Goal: Task Accomplishment & Management: Use online tool/utility

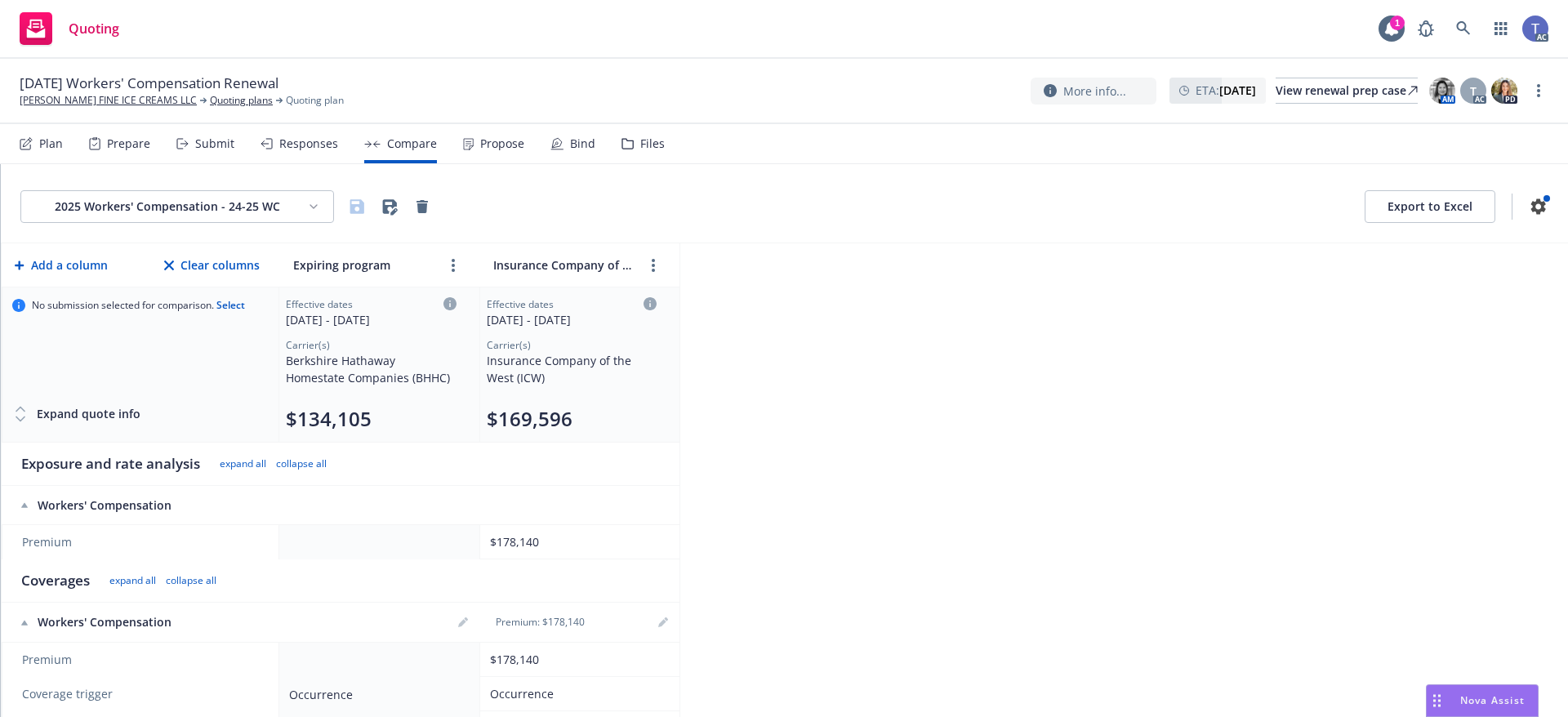
click at [494, 57] on div "Quoting 1 AC" at bounding box center [784, 29] width 1568 height 58
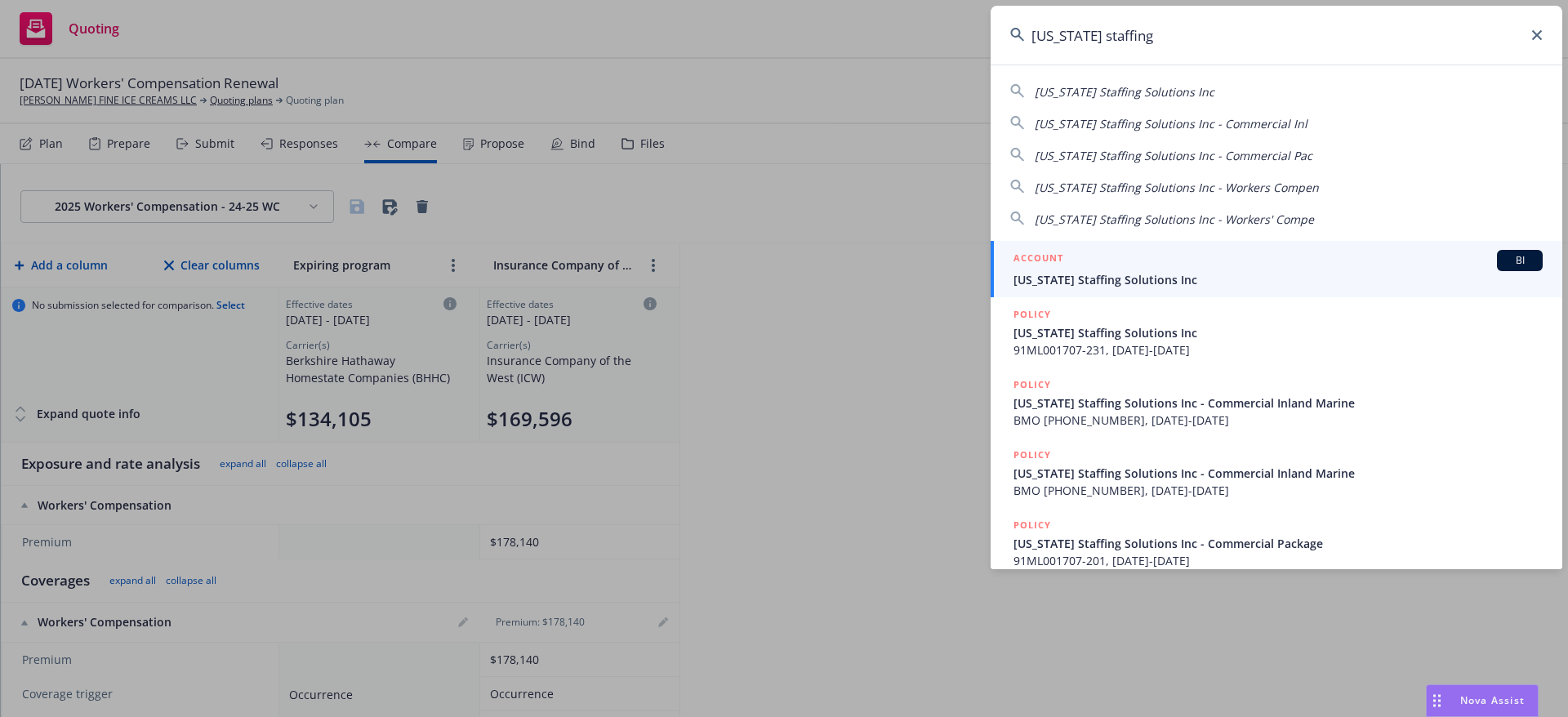
type input "california staffing"
click at [1188, 252] on div "ACCOUNT BI" at bounding box center [1278, 261] width 529 height 21
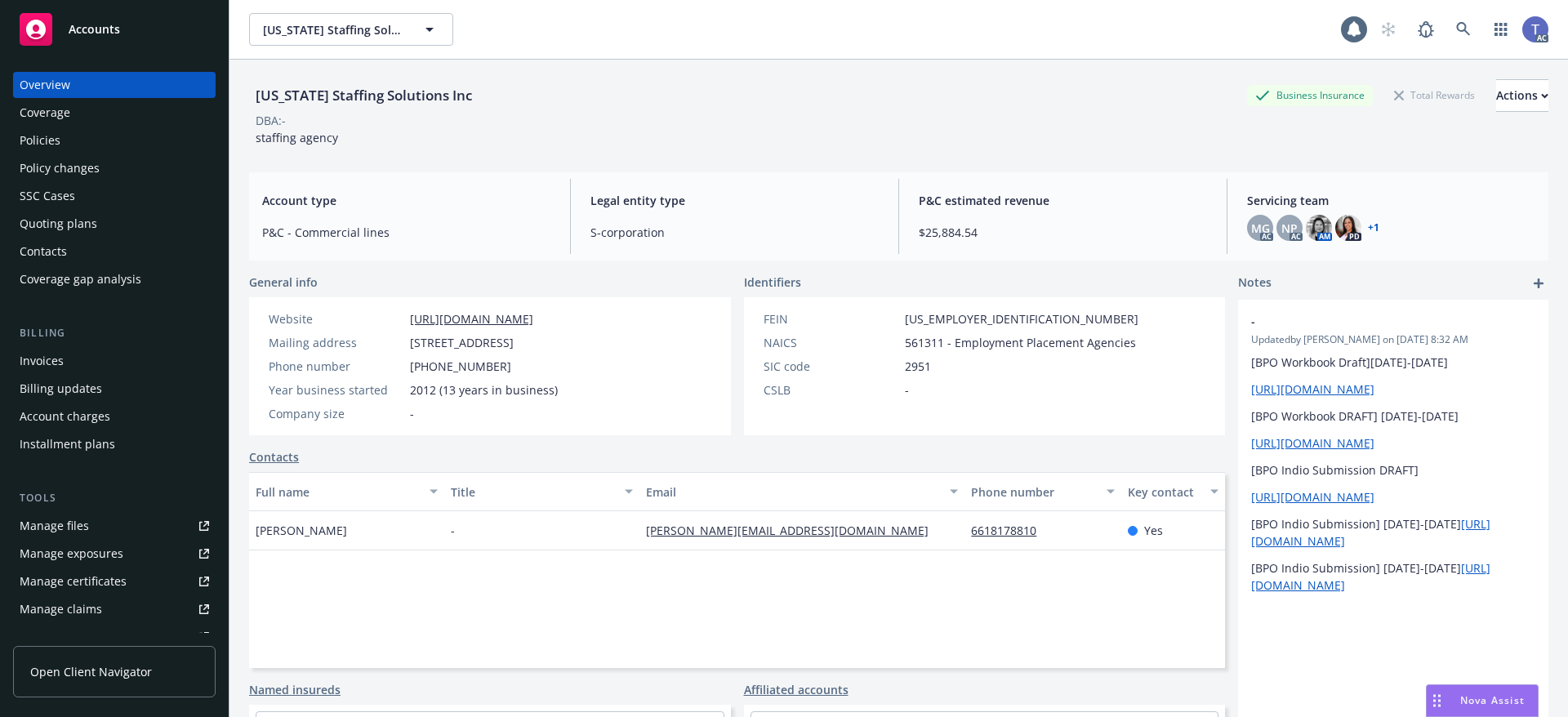
click at [104, 138] on div "Policies" at bounding box center [114, 140] width 190 height 26
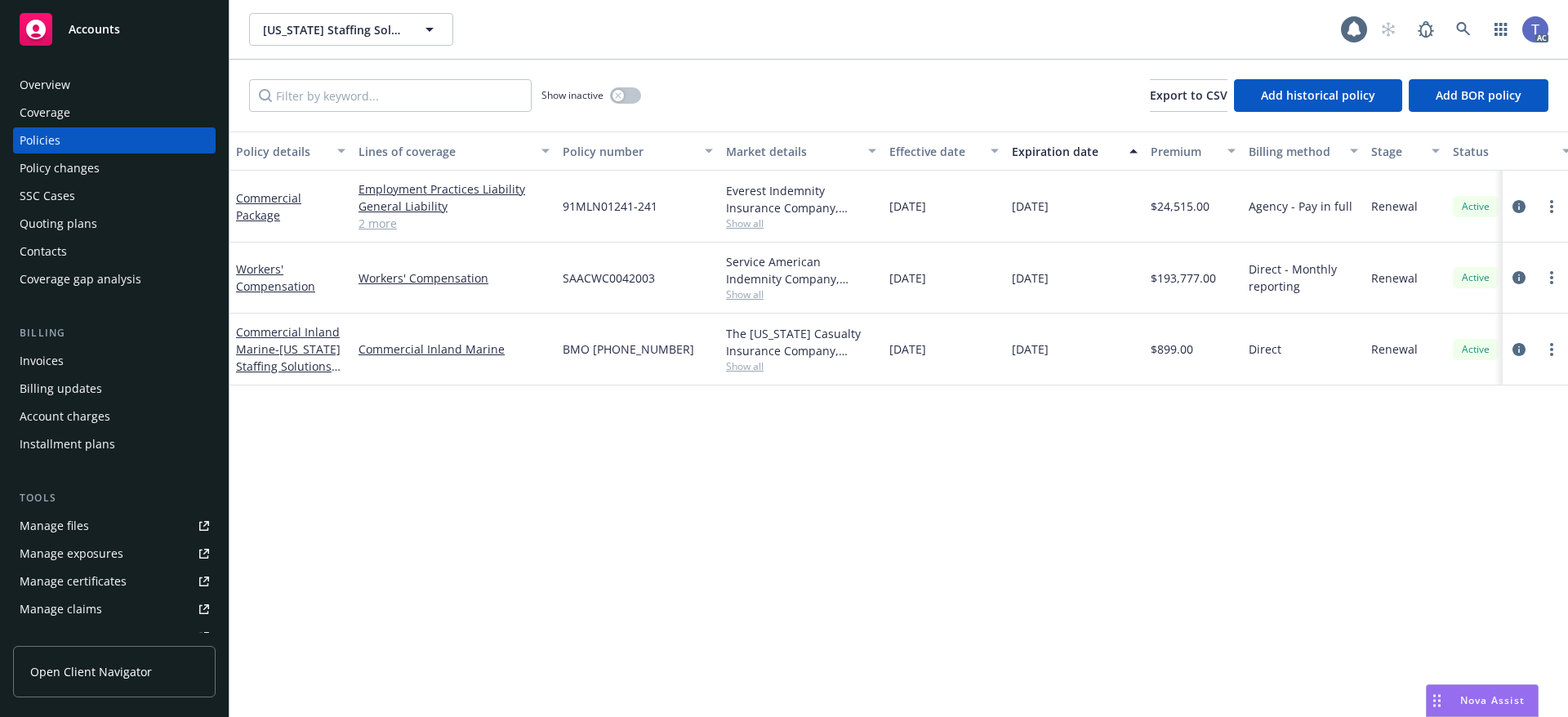
click at [747, 301] on span "Show all" at bounding box center [801, 294] width 150 height 14
click at [1515, 270] on link "circleInformation" at bounding box center [1519, 277] width 20 height 19
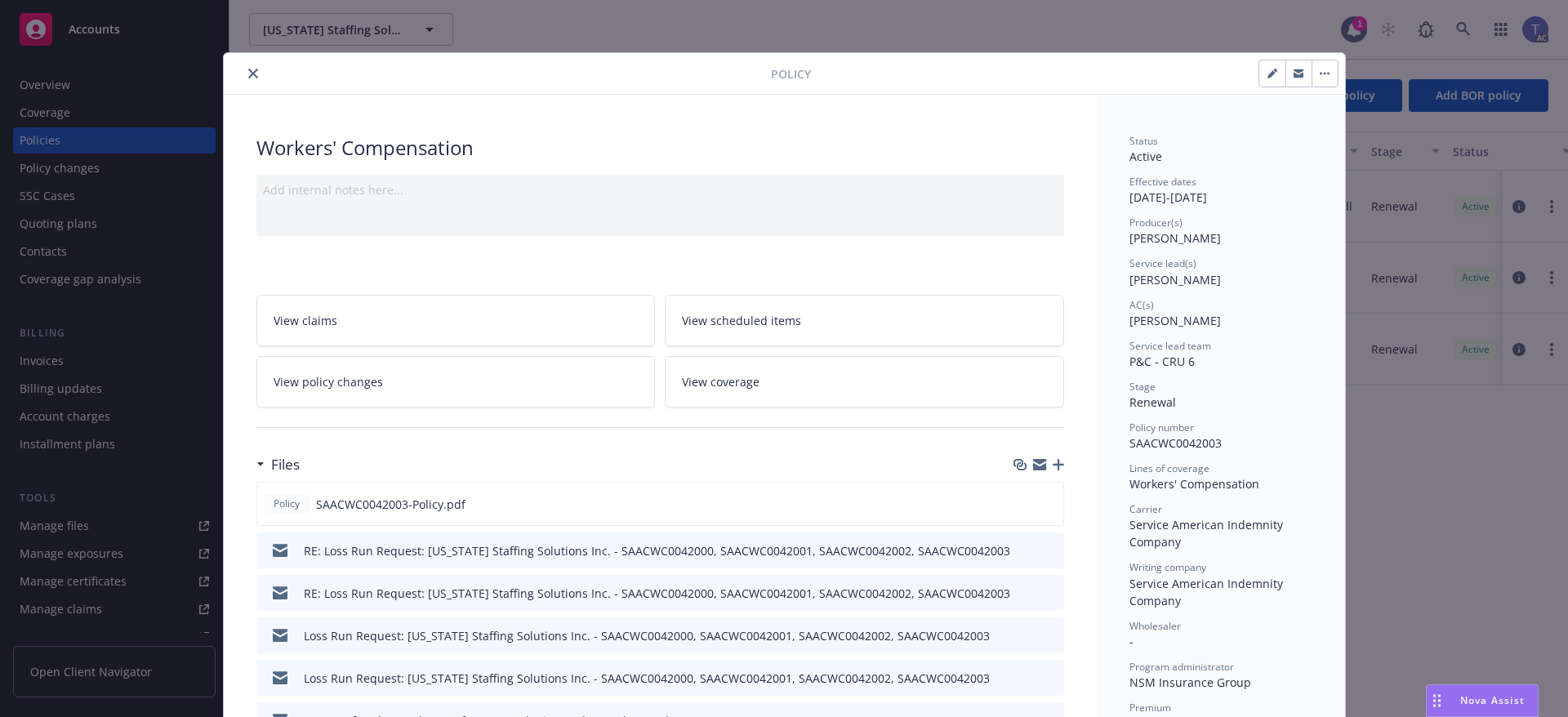
click at [697, 391] on link "View coverage" at bounding box center [865, 382] width 399 height 51
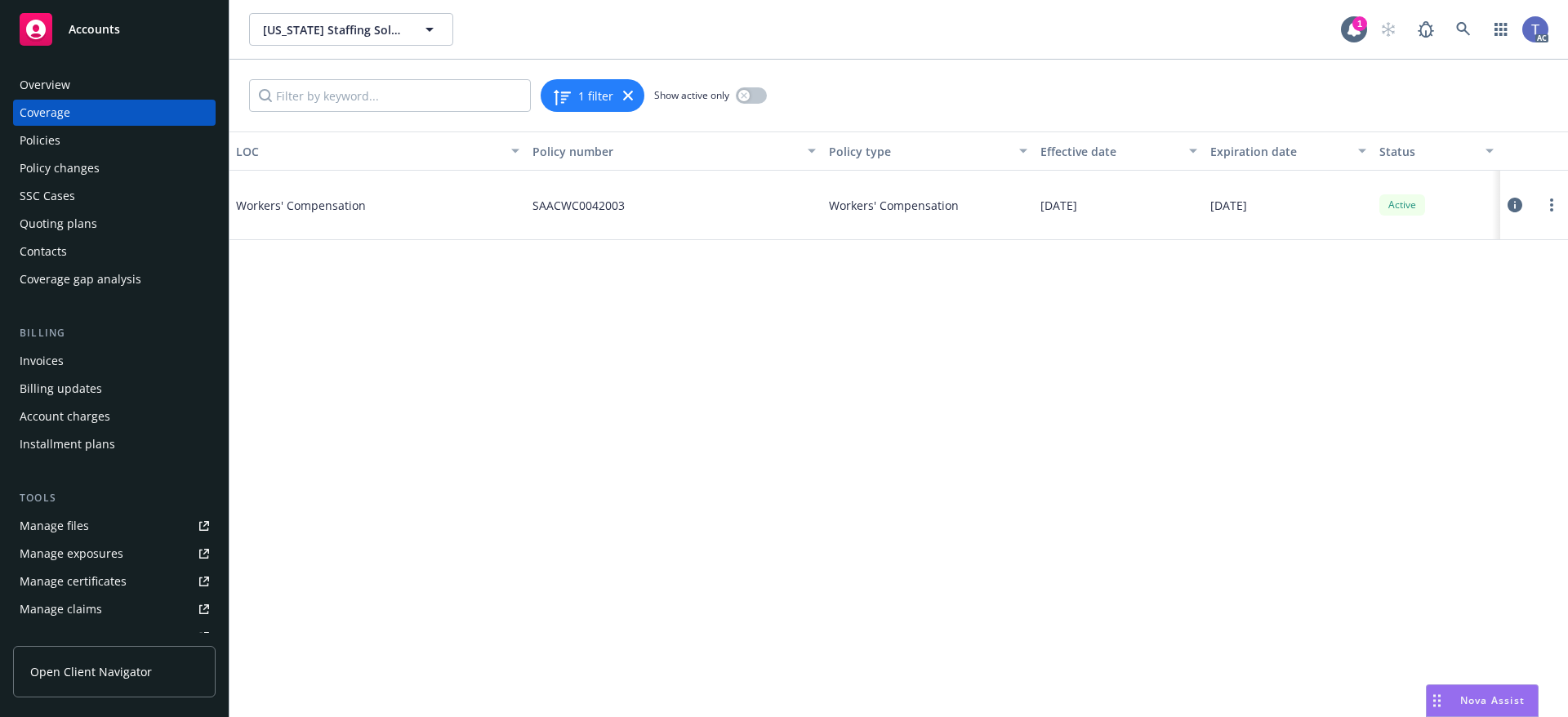
click at [1510, 206] on icon at bounding box center [1515, 205] width 15 height 15
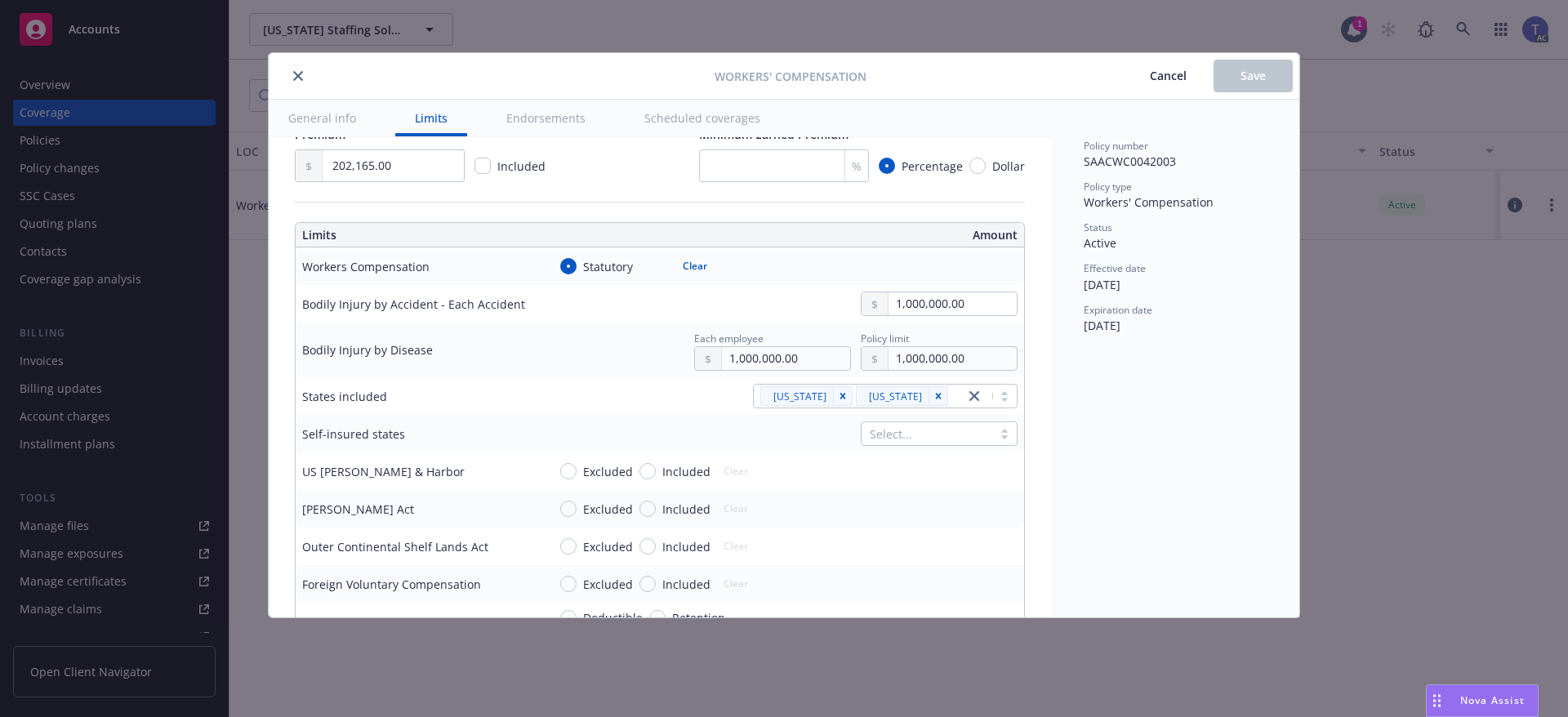
scroll to position [408, 0]
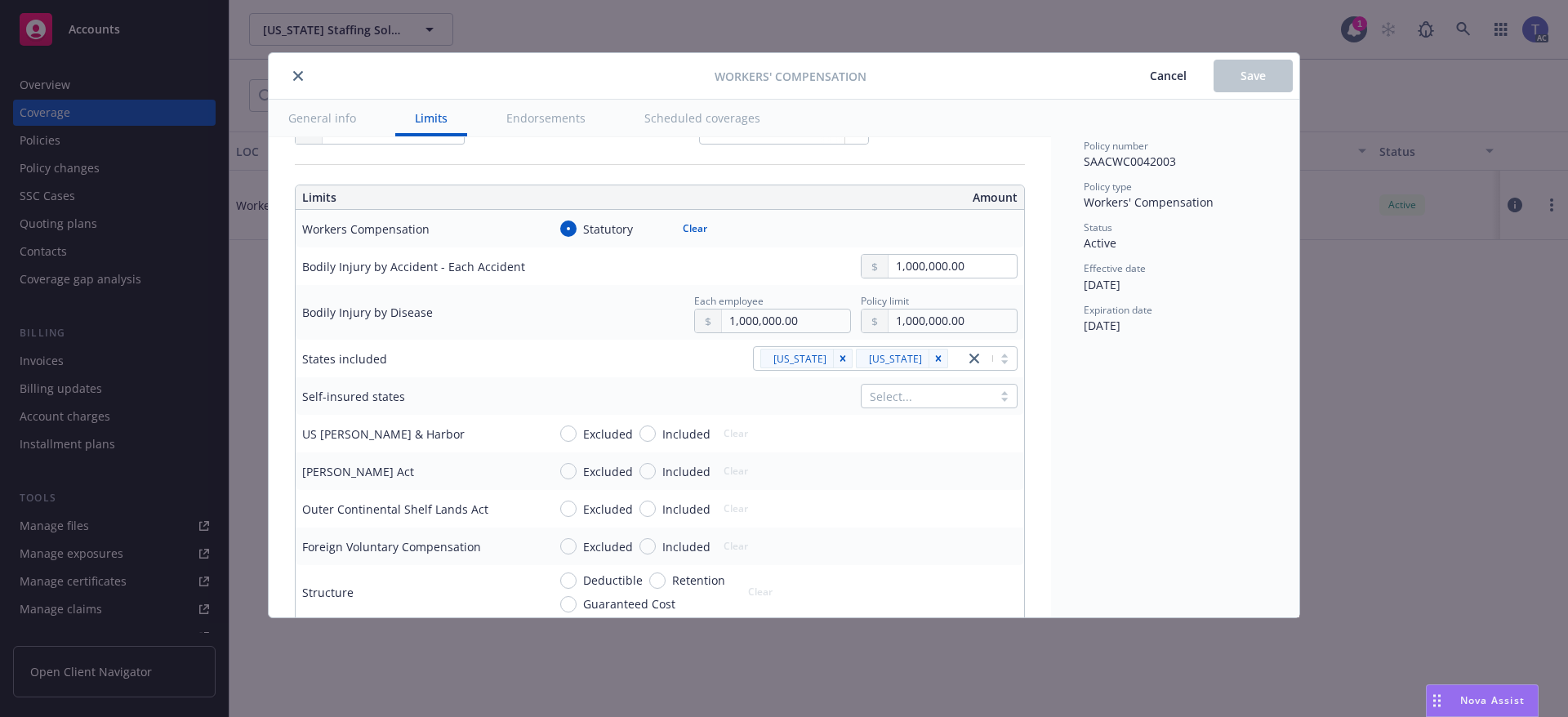
drag, startPoint x: 295, startPoint y: 70, endPoint x: 262, endPoint y: 57, distance: 35.5
click at [295, 70] on button "close" at bounding box center [298, 76] width 20 height 19
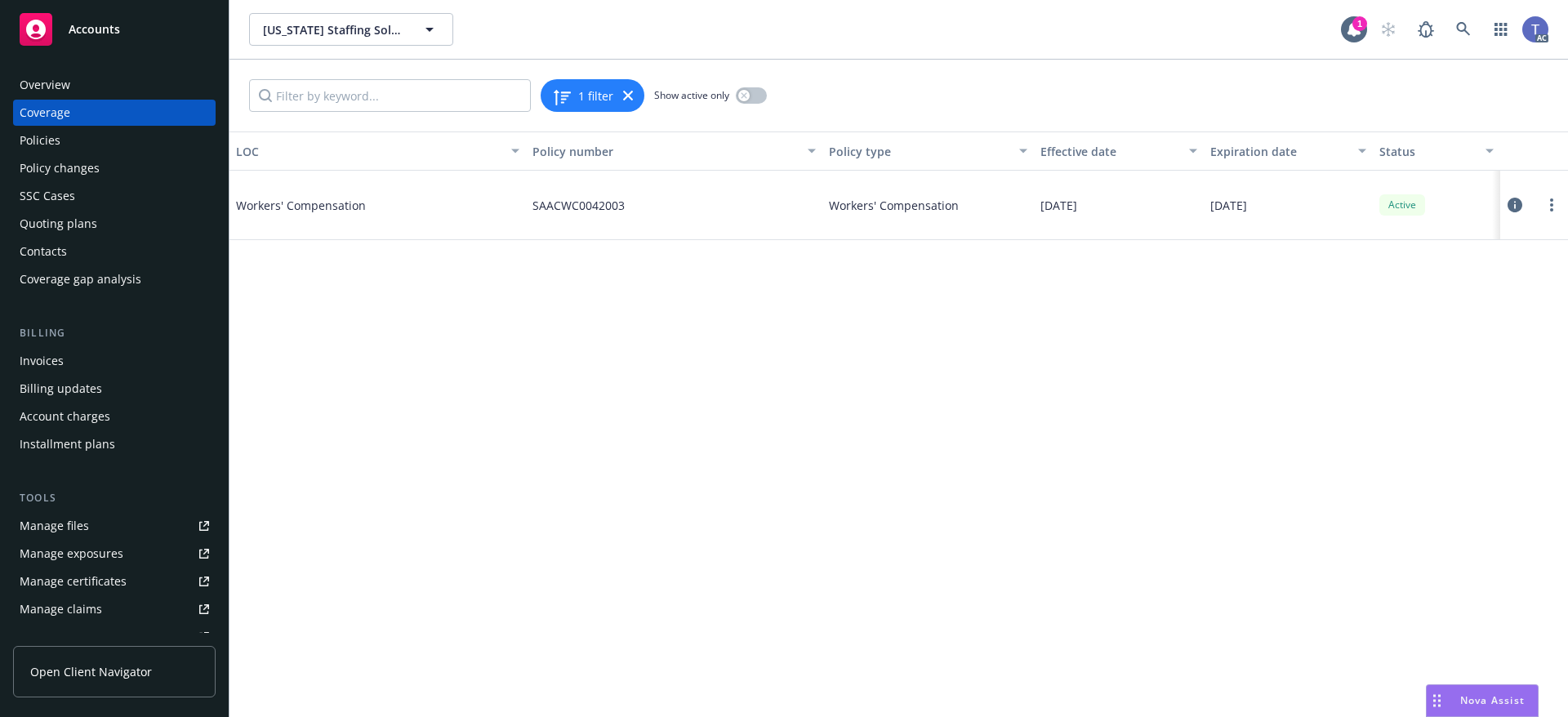
click at [917, 83] on div "1 filter Show active only" at bounding box center [898, 95] width 1338 height 72
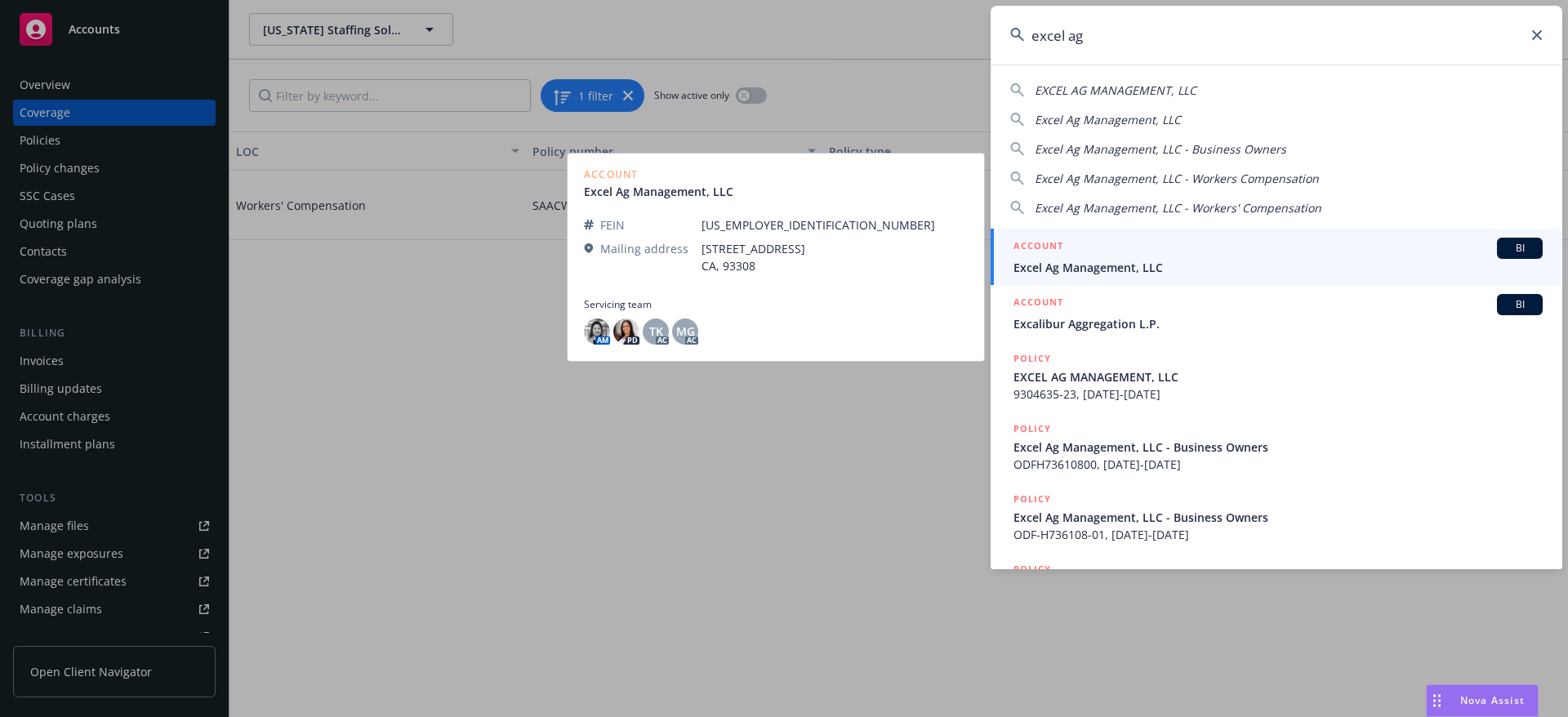
type input "excel ag"
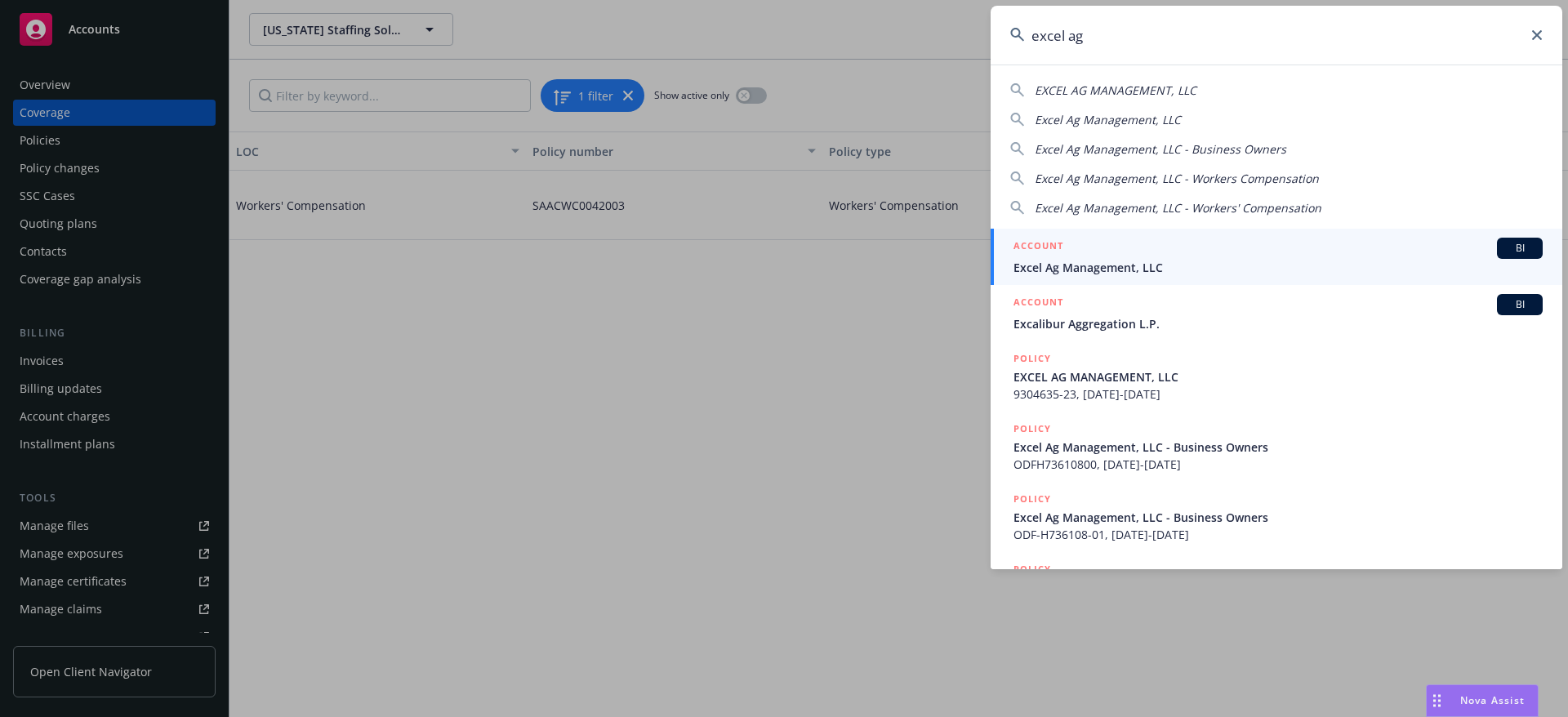
click at [1248, 249] on div "ACCOUNT BI" at bounding box center [1278, 248] width 529 height 21
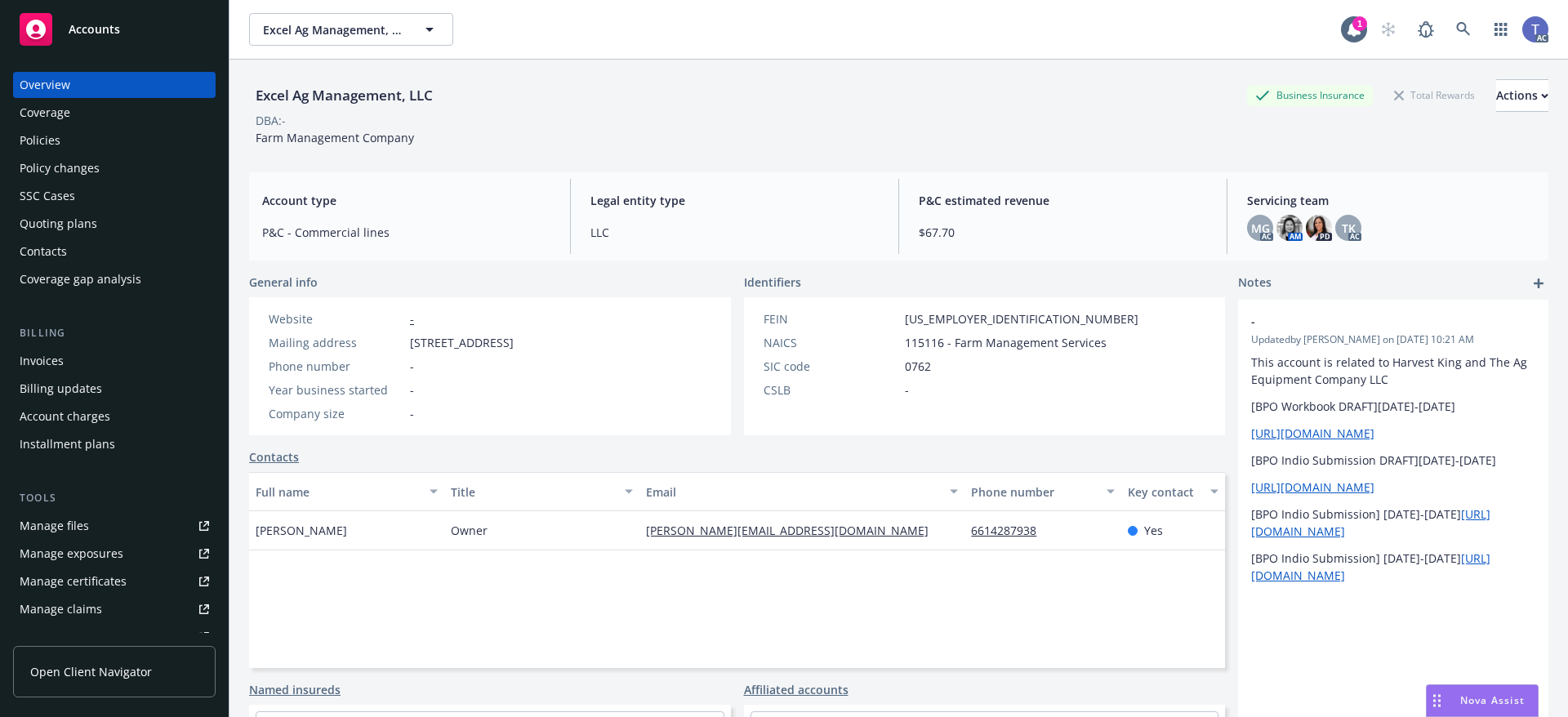
click at [77, 225] on div "Quoting plans" at bounding box center [58, 223] width 77 height 26
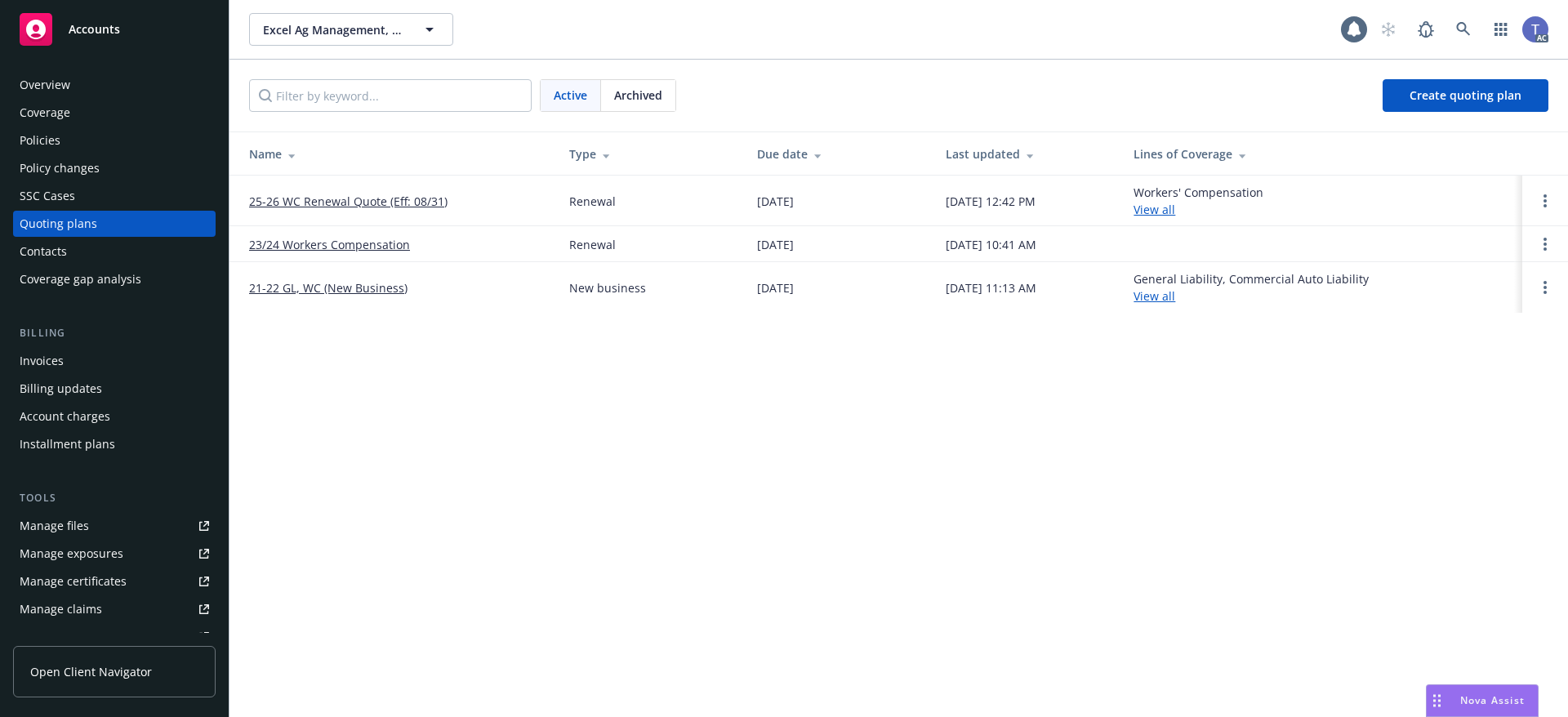
click at [385, 196] on link "25-26 WC Renewal Quote (Eff: 08/31)" at bounding box center [349, 200] width 199 height 17
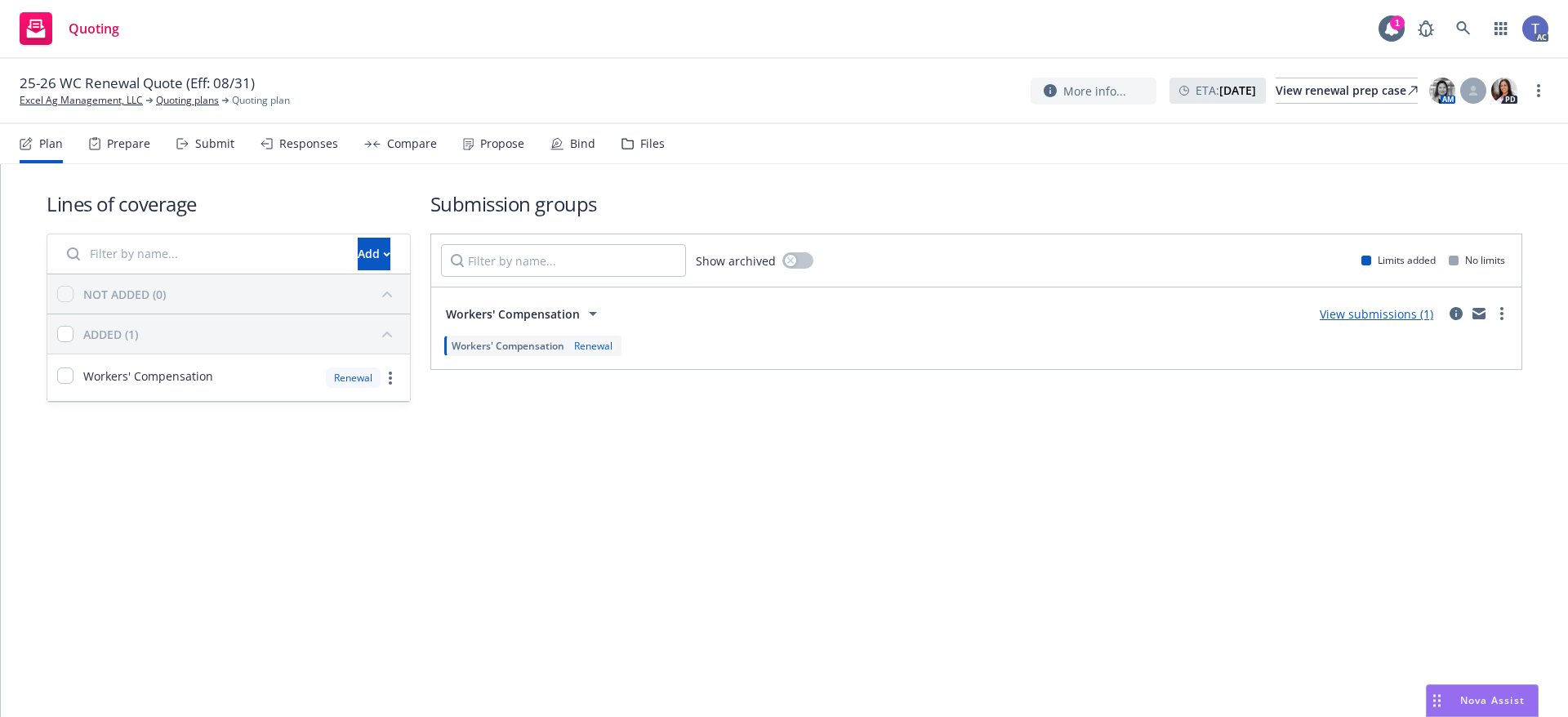
click at [480, 137] on div "Propose" at bounding box center [502, 144] width 44 height 13
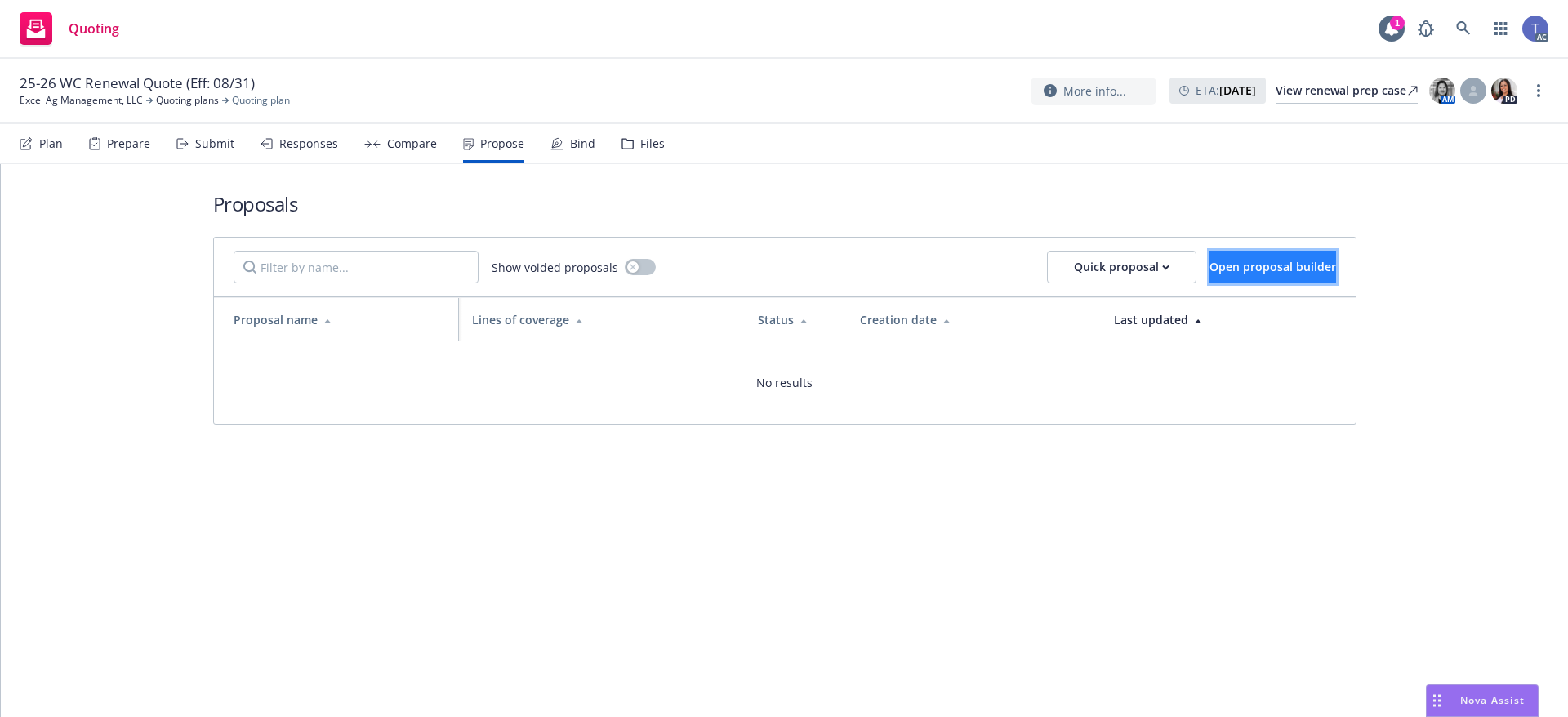
click at [1225, 262] on span "Open proposal builder" at bounding box center [1273, 266] width 127 height 15
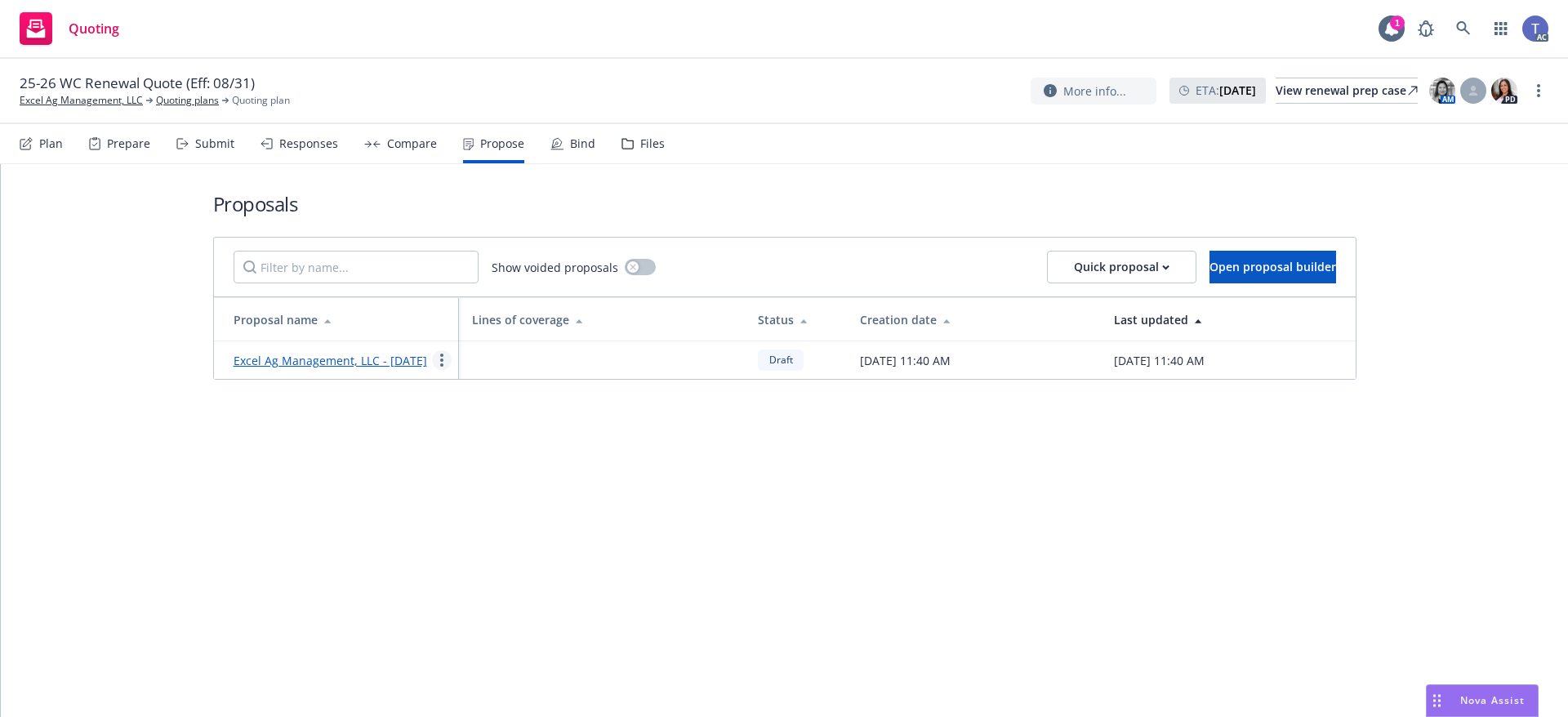
click at [441, 366] on icon "more" at bounding box center [442, 360] width 4 height 13
click at [506, 510] on link "Void" at bounding box center [506, 506] width 145 height 33
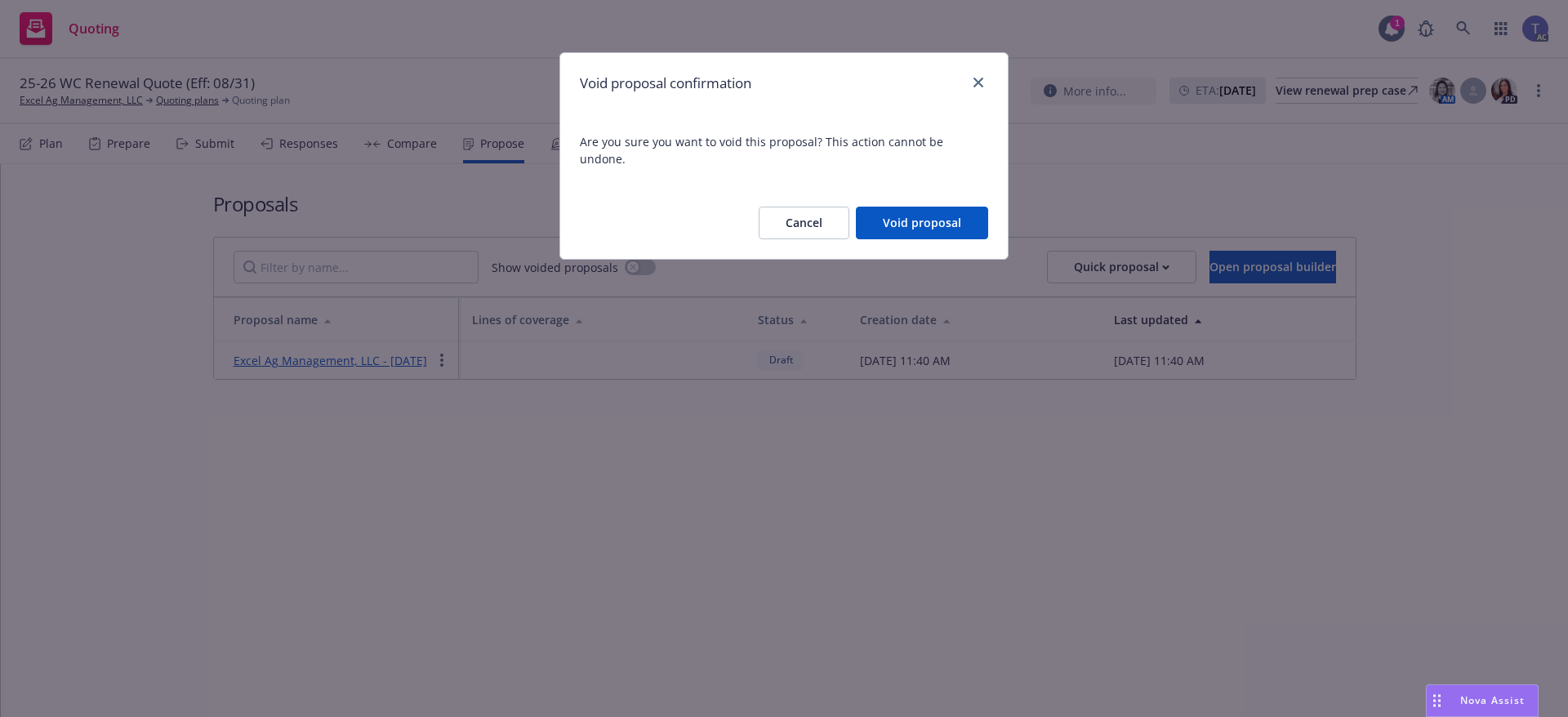
click at [922, 213] on button "Void proposal" at bounding box center [921, 222] width 132 height 33
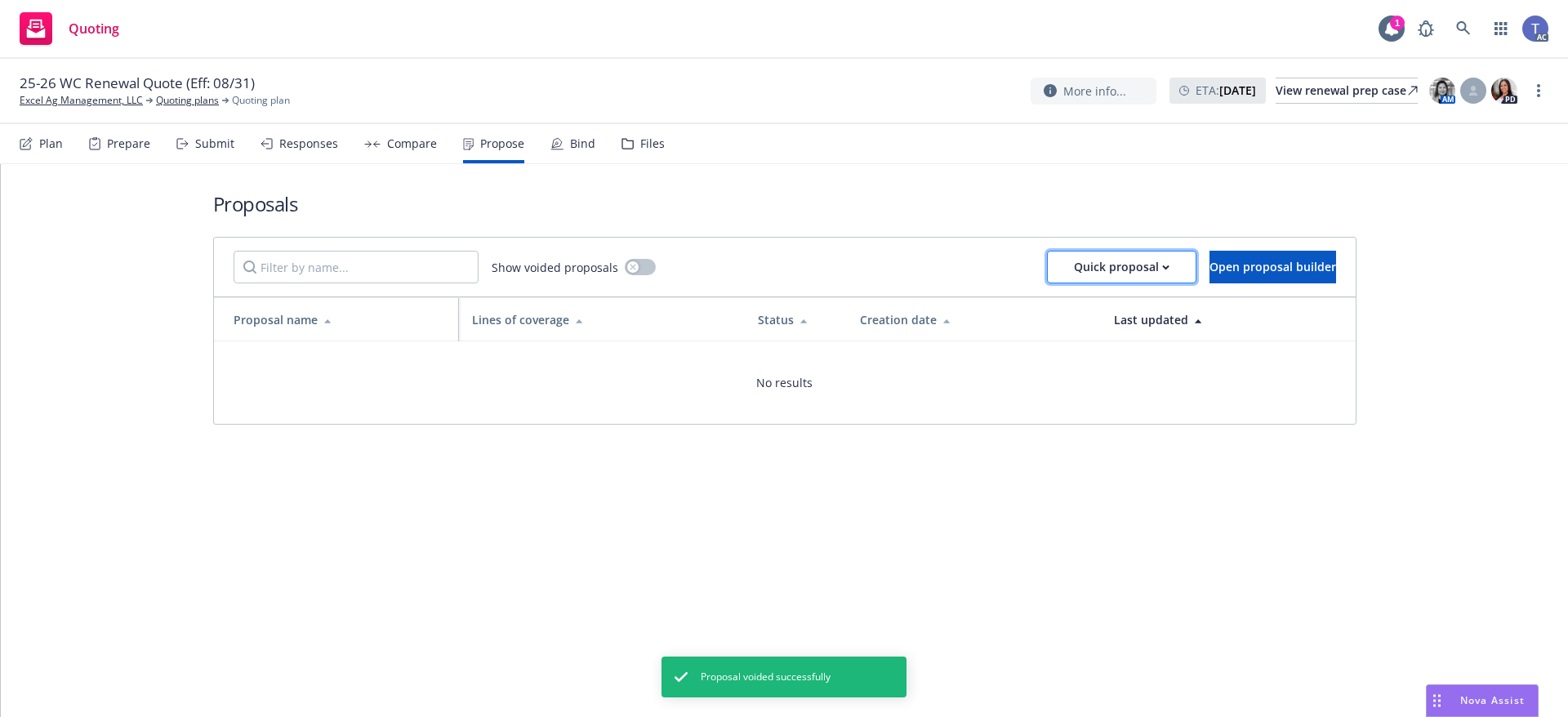
click at [1090, 270] on div "Quick proposal" at bounding box center [1122, 267] width 96 height 31
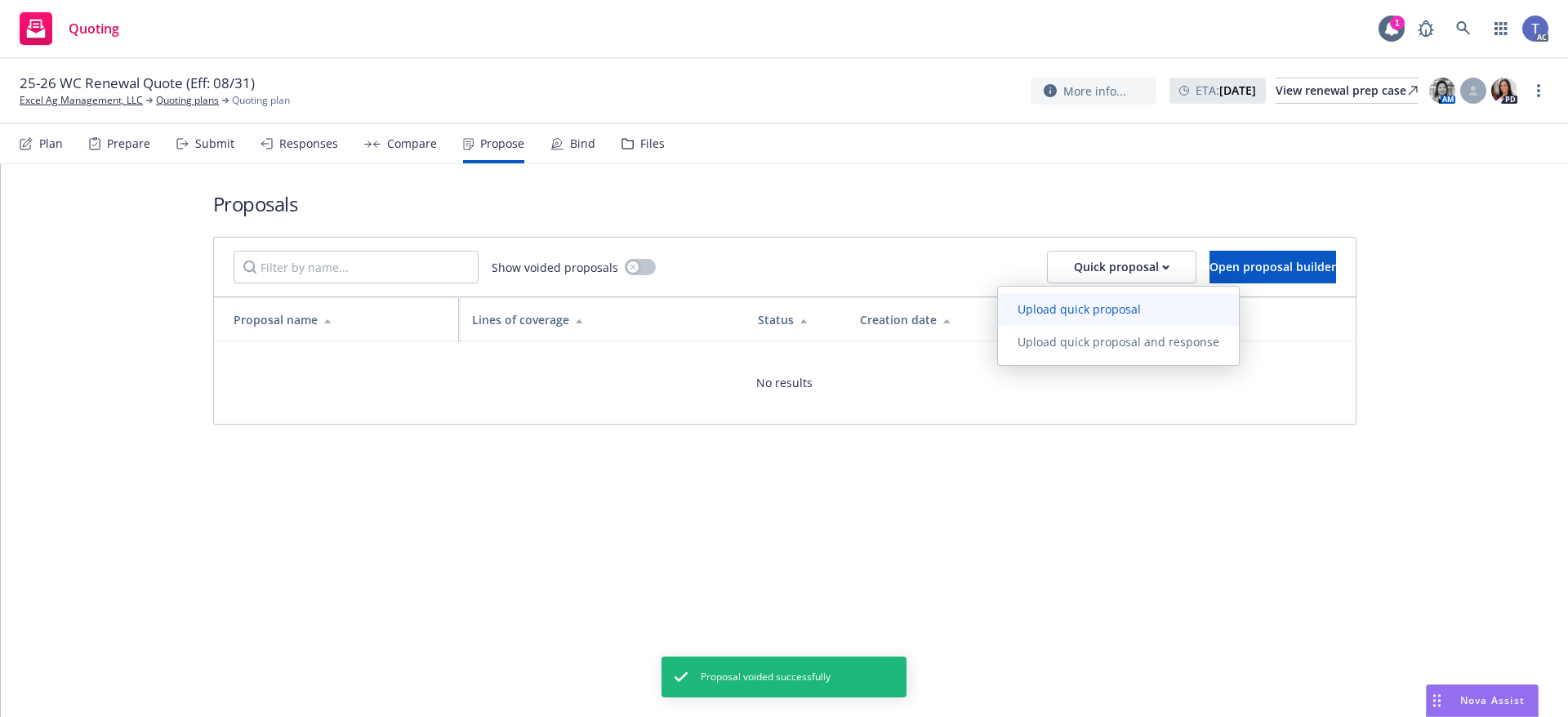
click at [1041, 308] on span "Upload quick proposal" at bounding box center [1078, 308] width 162 height 15
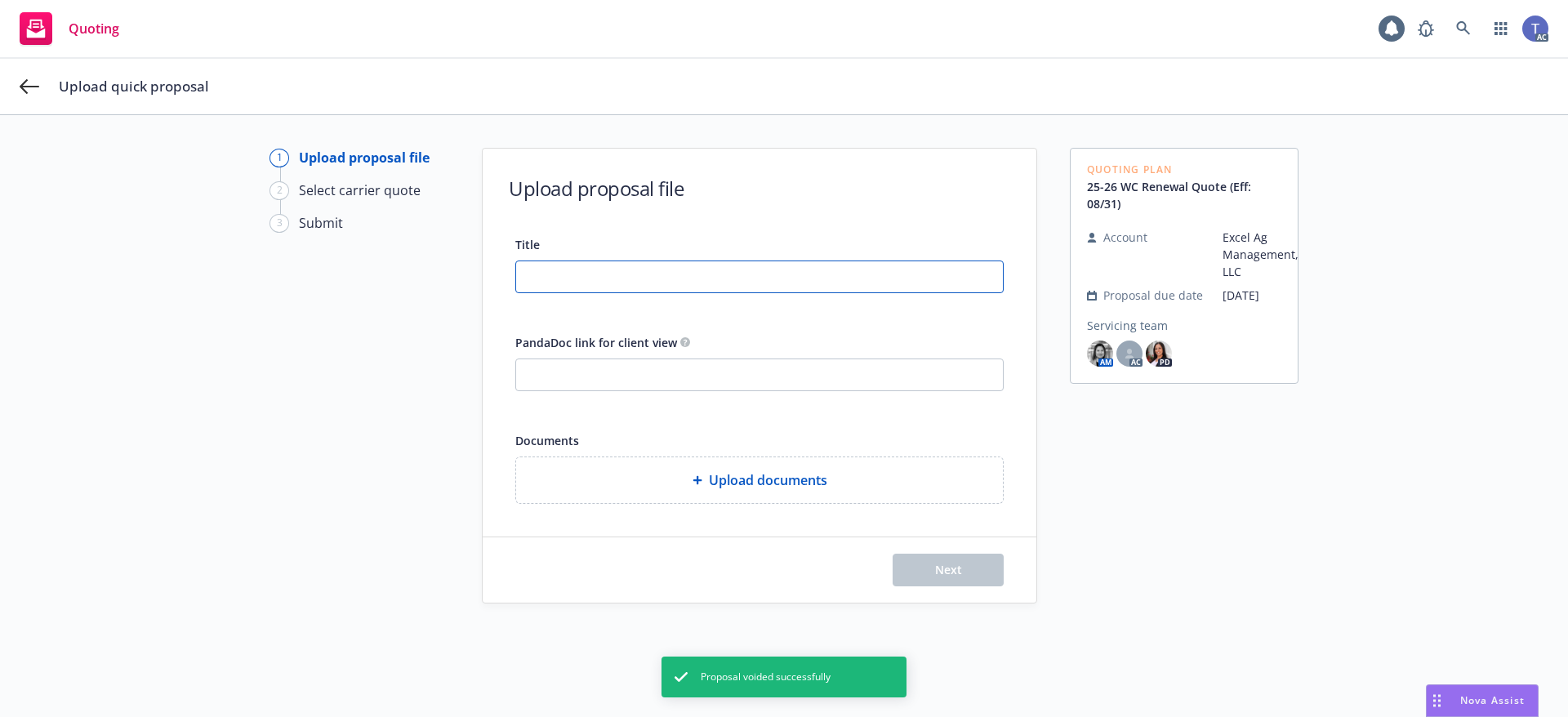
click at [588, 277] on input "Title" at bounding box center [759, 277] width 487 height 31
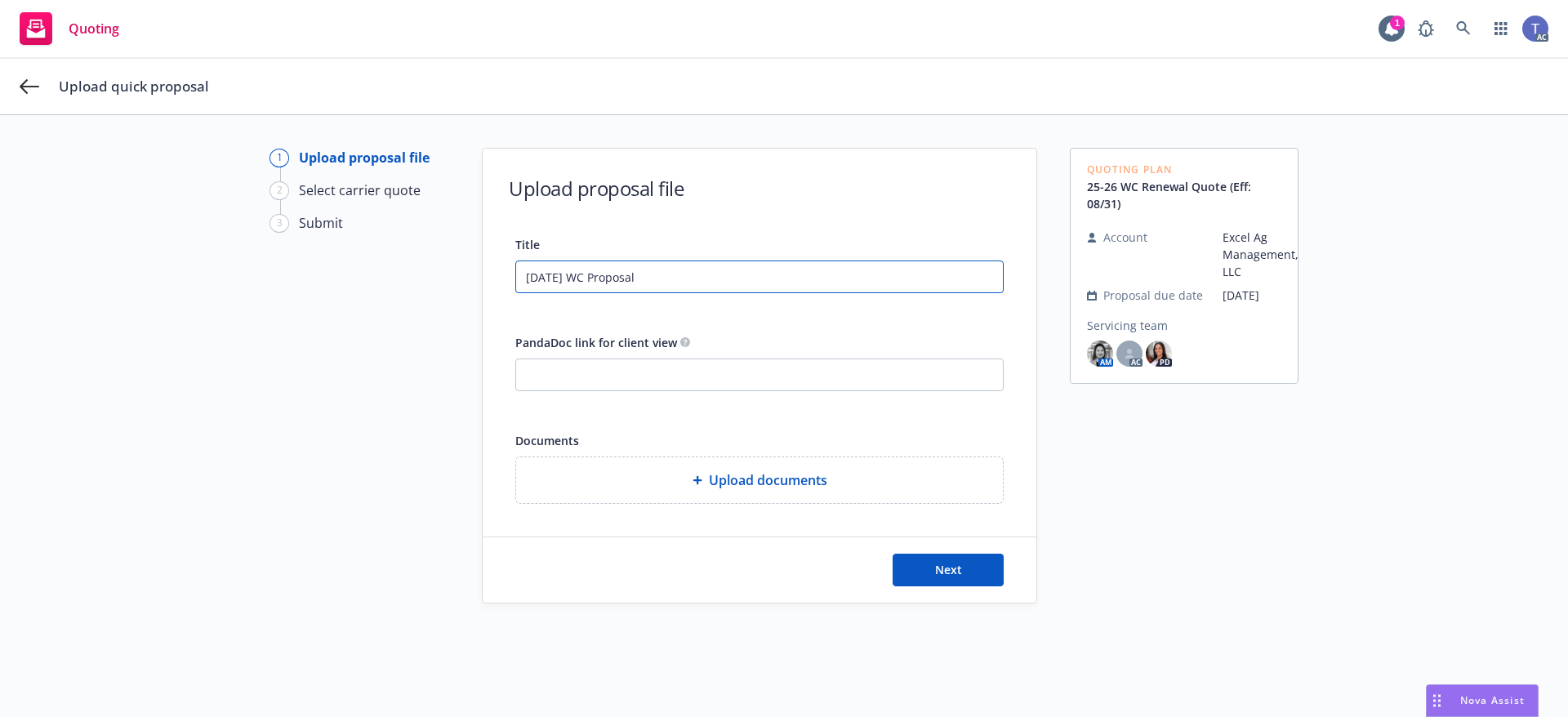
type input "08/31/25 WC Proposal"
click at [603, 361] on input "PandaDoc link for client view" at bounding box center [759, 374] width 487 height 31
paste input "https://app09.pandadoc.com/document/v2?token=744f0429ee07ef3a1f5dd20320ddbc4542…"
type input "https://app09.pandadoc.com/document/v2?token=744f0429ee07ef3a1f5dd20320ddbc4542…"
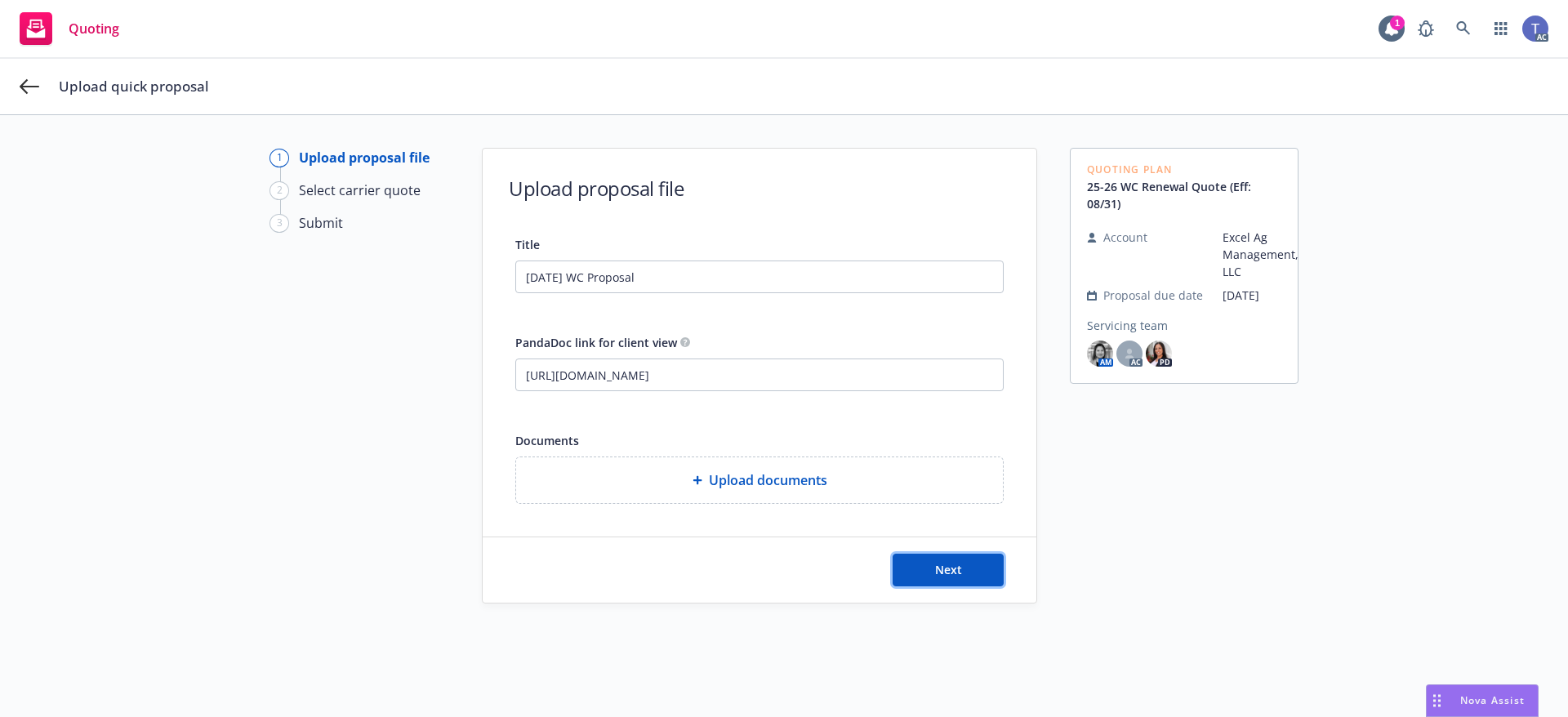
drag, startPoint x: 937, startPoint y: 573, endPoint x: 957, endPoint y: 573, distance: 20.0
click at [938, 573] on span "Next" at bounding box center [948, 569] width 27 height 15
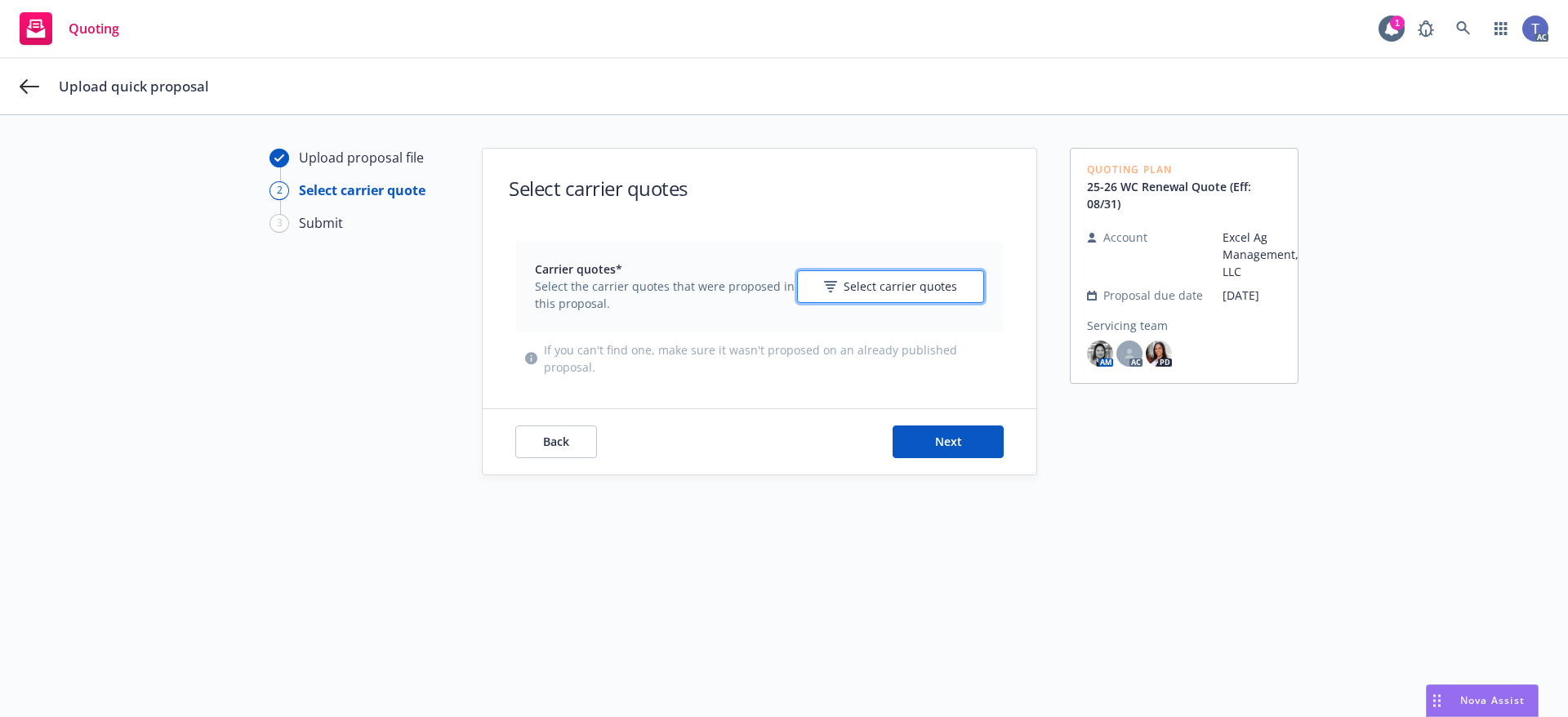
click at [867, 292] on span "Select carrier quotes" at bounding box center [900, 285] width 114 height 17
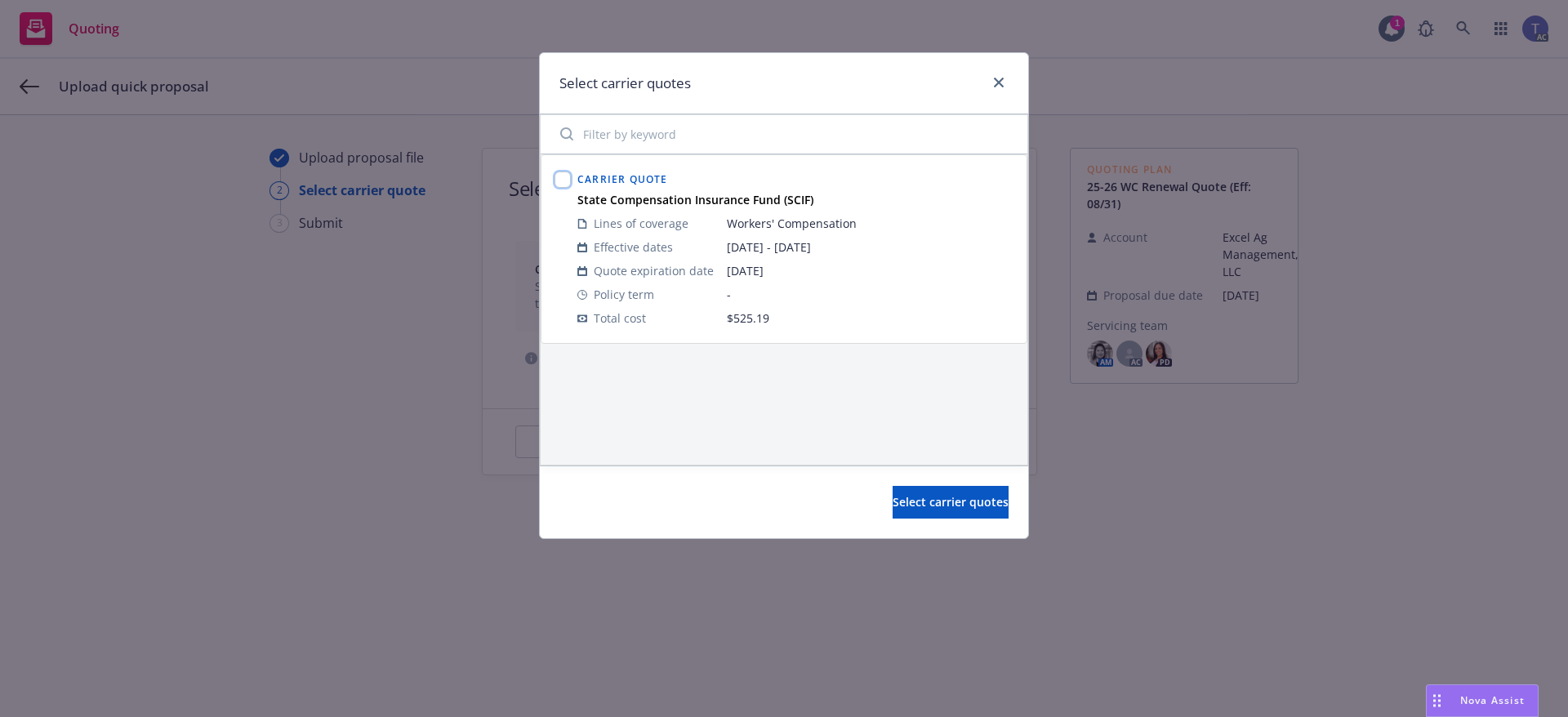
click at [560, 177] on input "checkbox" at bounding box center [562, 179] width 16 height 16
checkbox input "true"
click at [953, 480] on div "Select carrier quotes" at bounding box center [784, 502] width 489 height 73
click at [950, 495] on span "Select carrier quotes" at bounding box center [951, 501] width 116 height 15
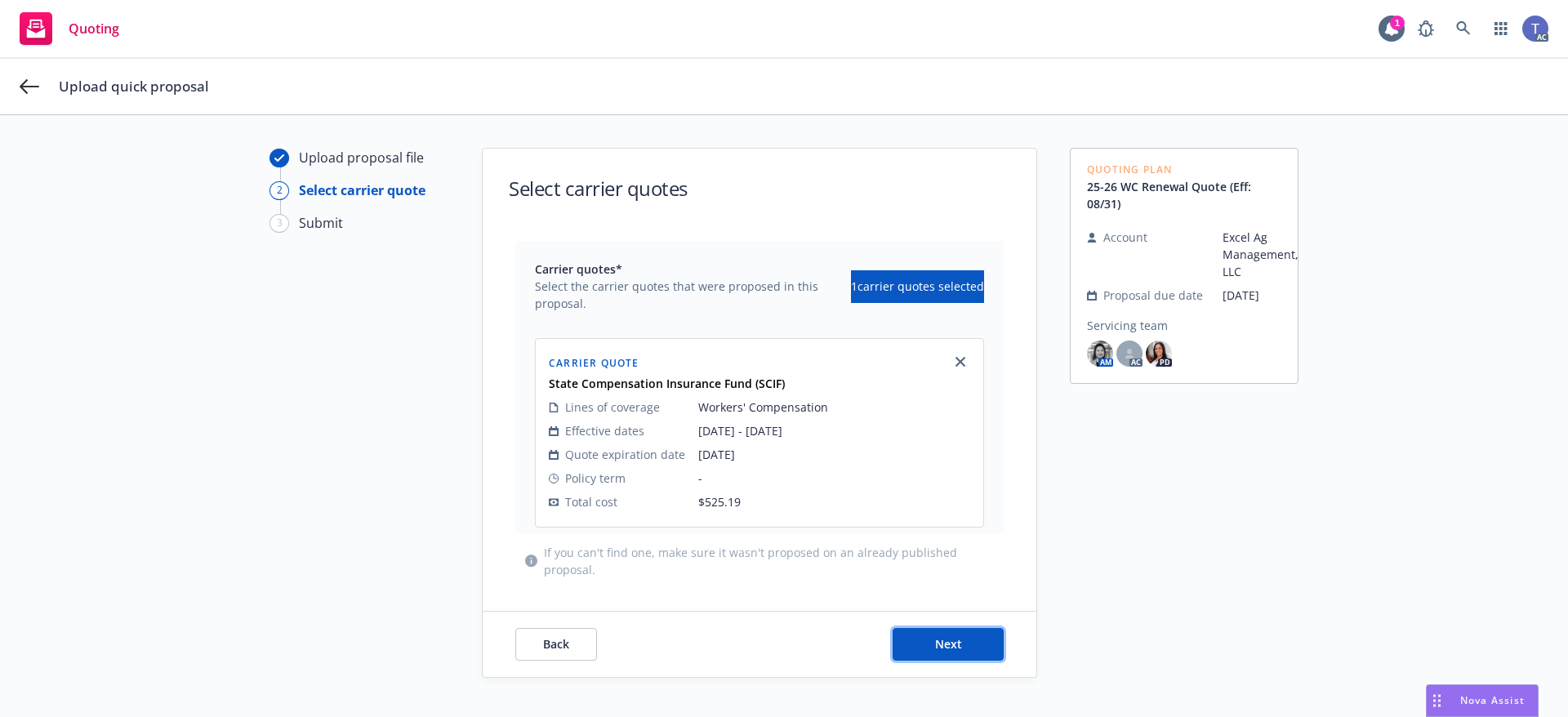
click at [955, 632] on button "Next" at bounding box center [948, 643] width 111 height 33
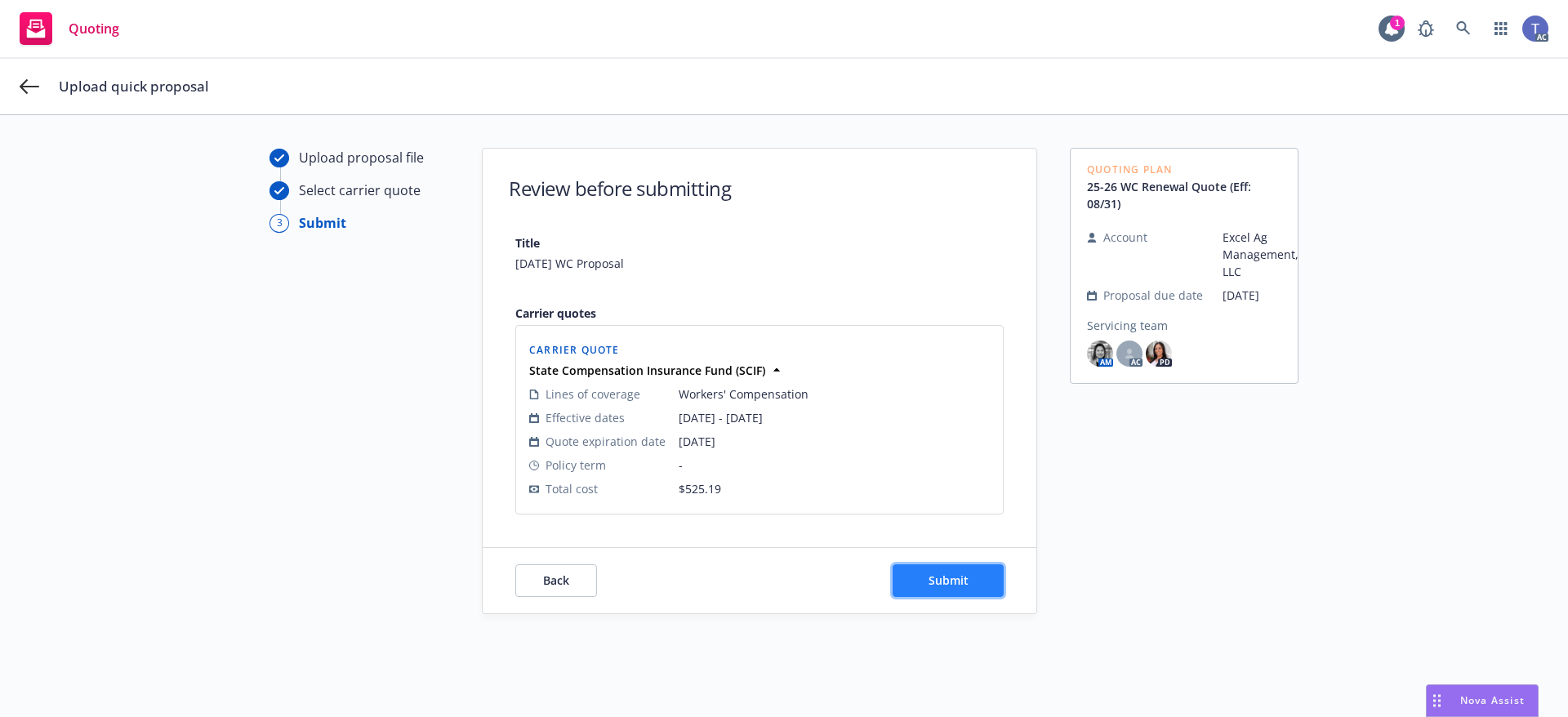
click at [945, 581] on span "Submit" at bounding box center [948, 580] width 40 height 15
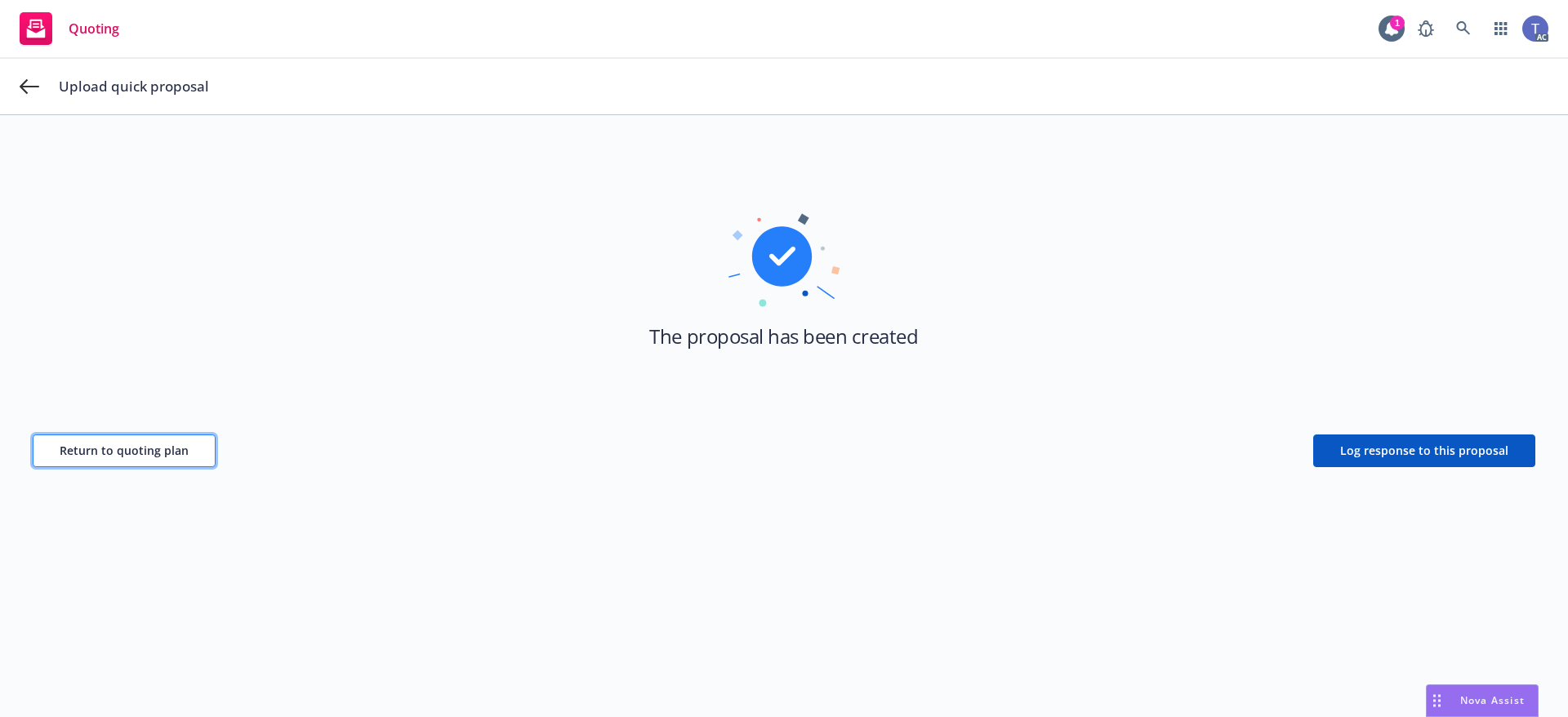
click at [174, 456] on span "Return to quoting plan" at bounding box center [123, 449] width 129 height 15
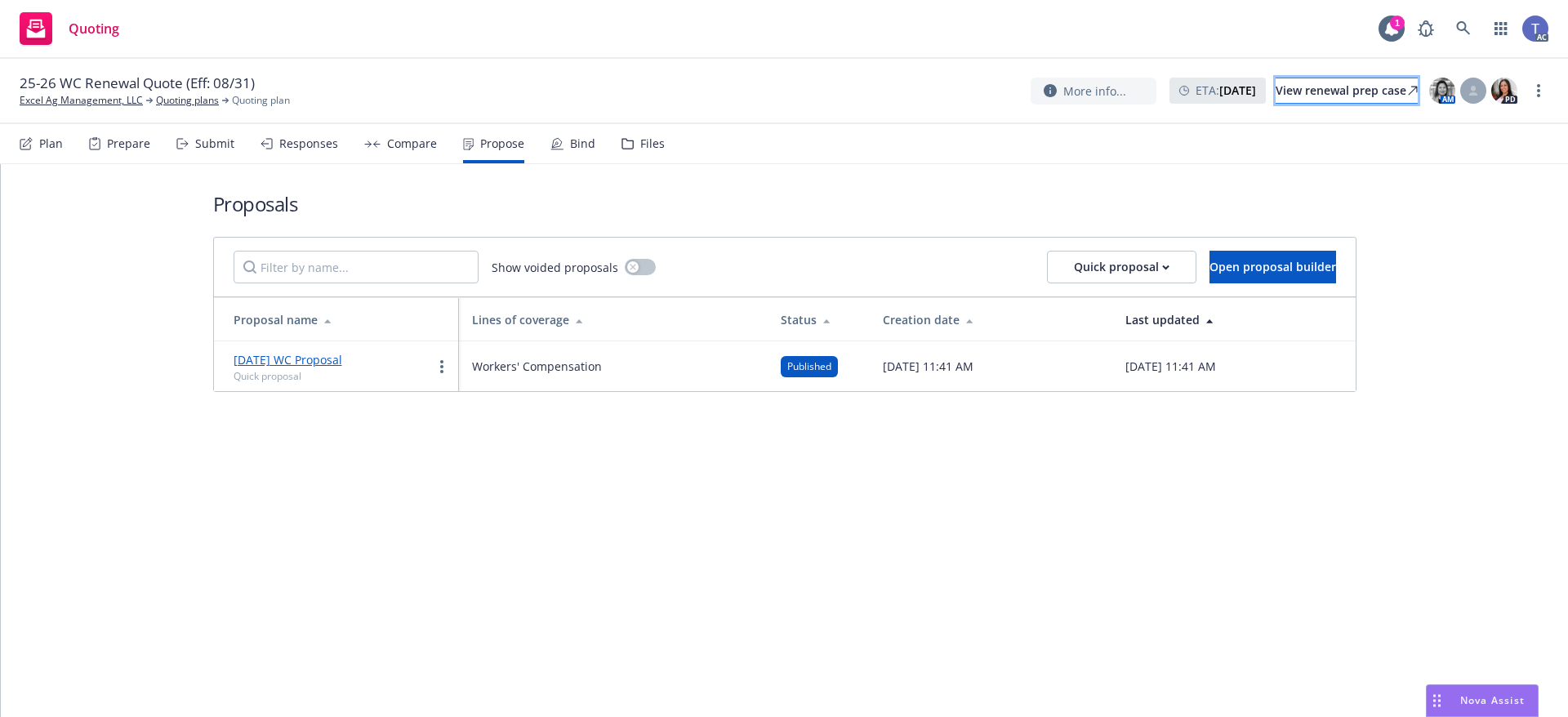
click at [1320, 82] on div "View renewal prep case" at bounding box center [1346, 90] width 142 height 25
click at [443, 362] on icon "more" at bounding box center [442, 366] width 4 height 13
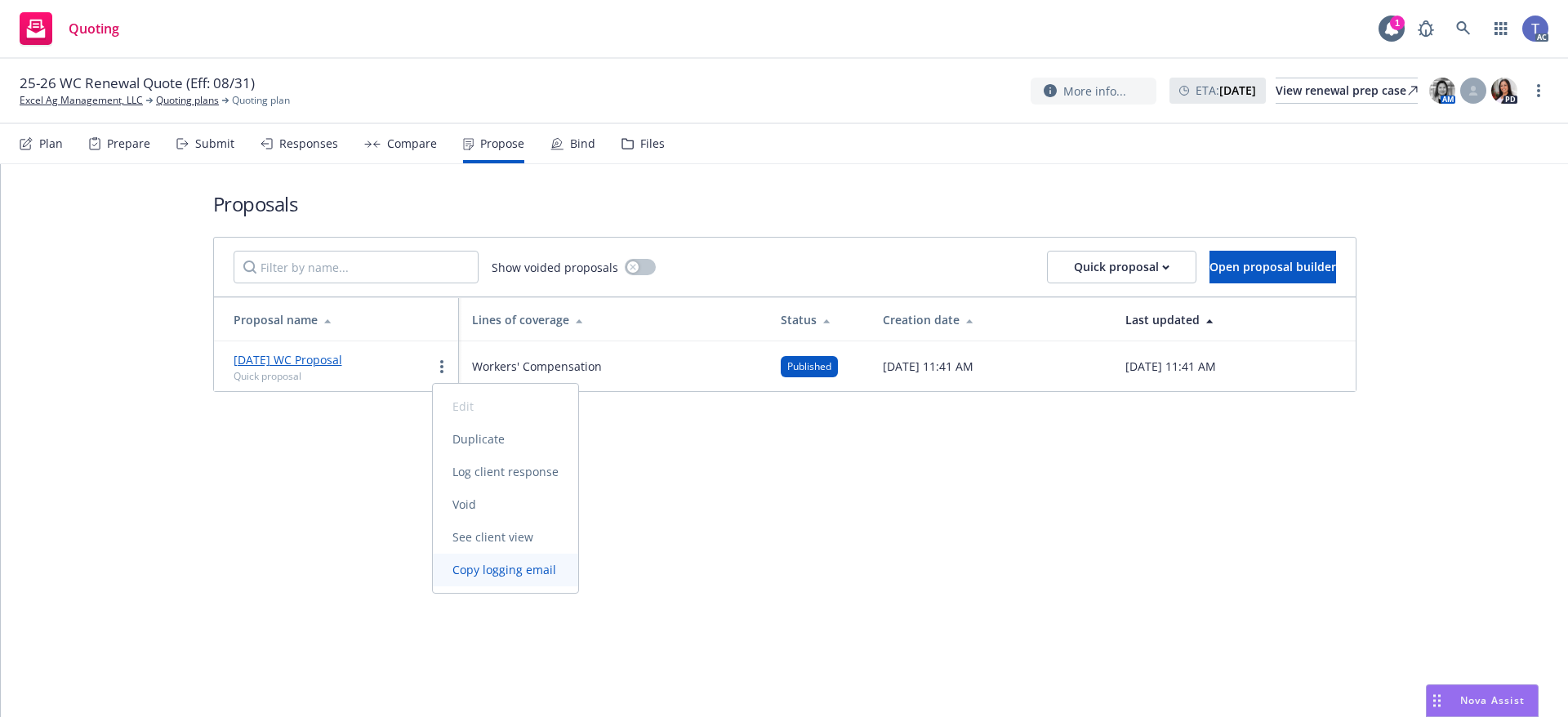
click at [524, 564] on span "Copy logging email" at bounding box center [504, 569] width 143 height 15
click at [552, 144] on icon at bounding box center [557, 144] width 13 height 13
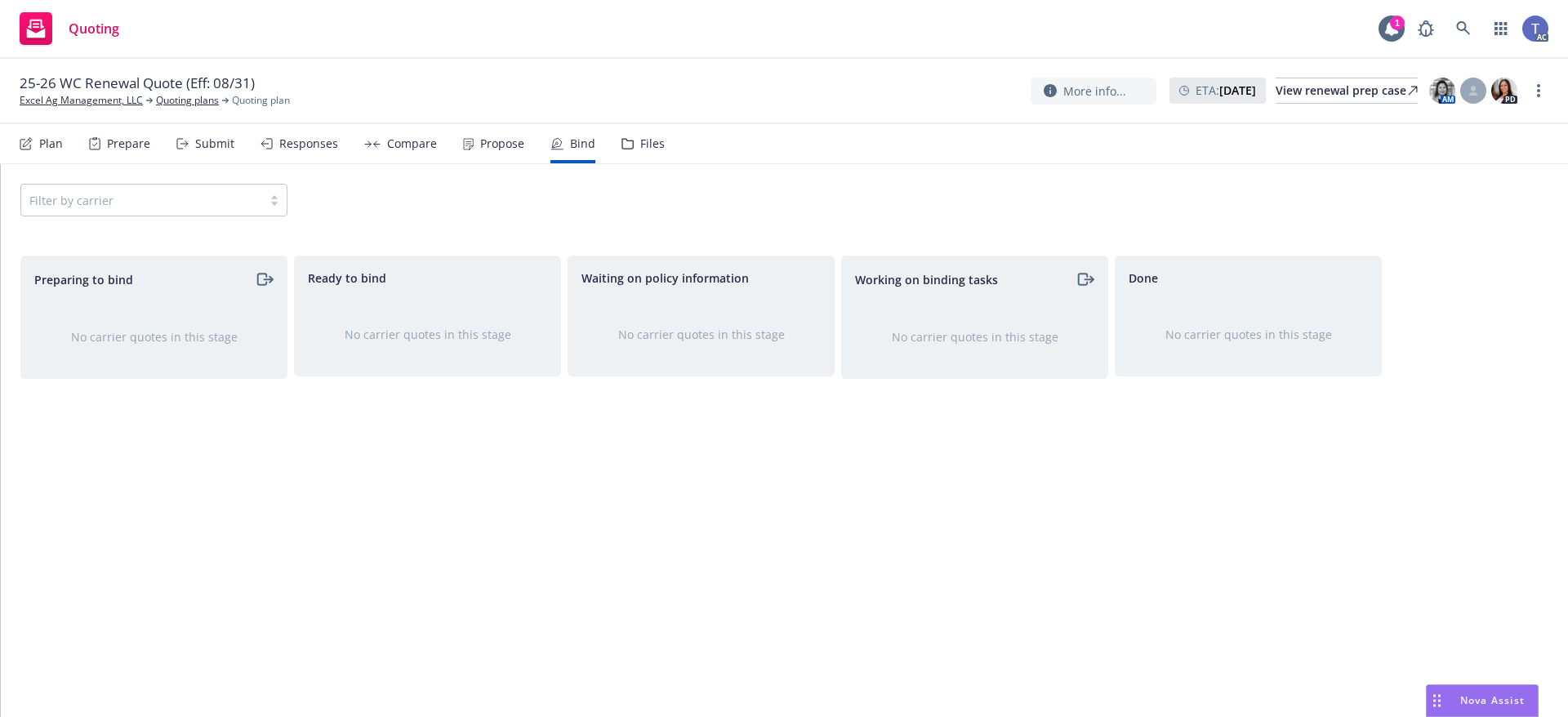
click at [685, 77] on div "25-26 WC Renewal Quote (Eff: 08/31) Excel Ag Management, LLC Quoting plans Quot…" at bounding box center [784, 90] width 1529 height 35
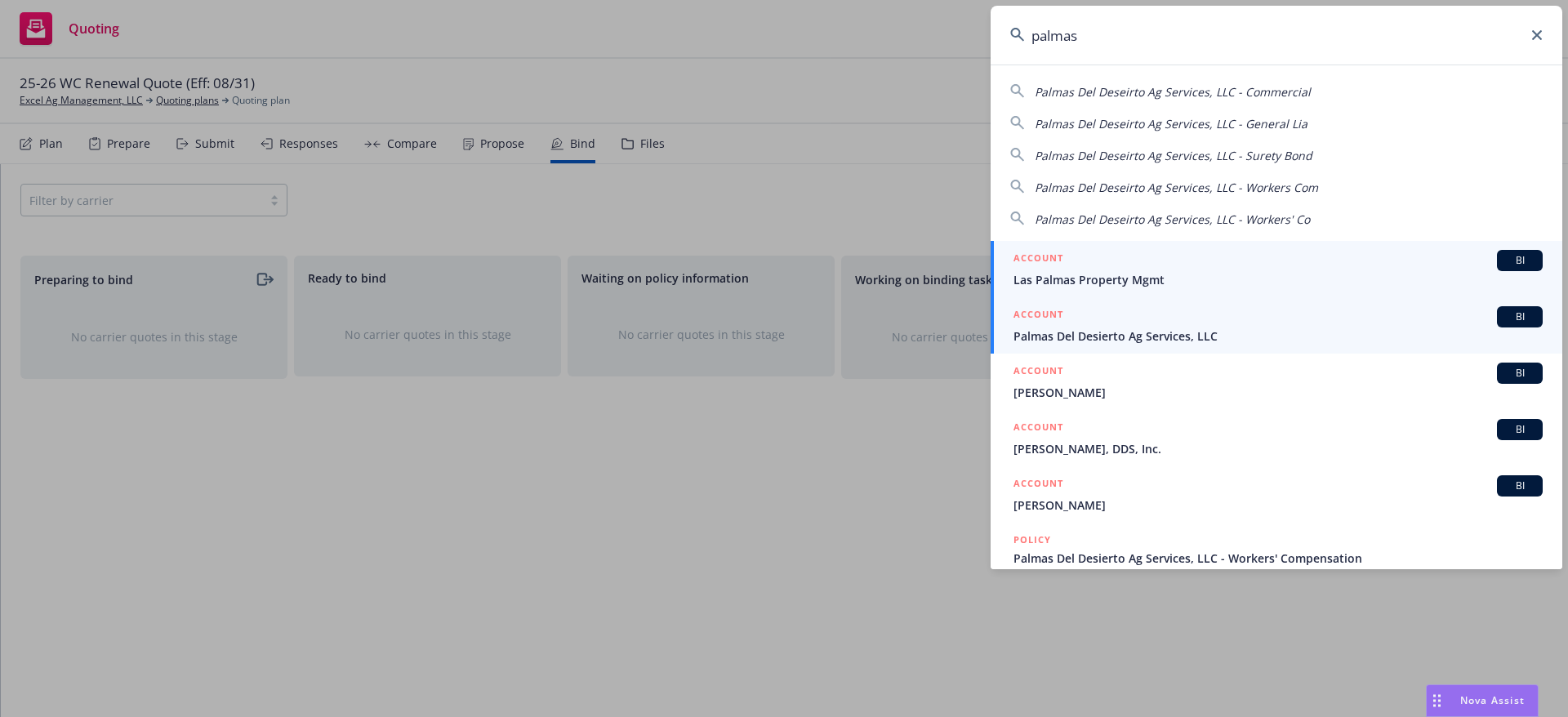
type input "palmas"
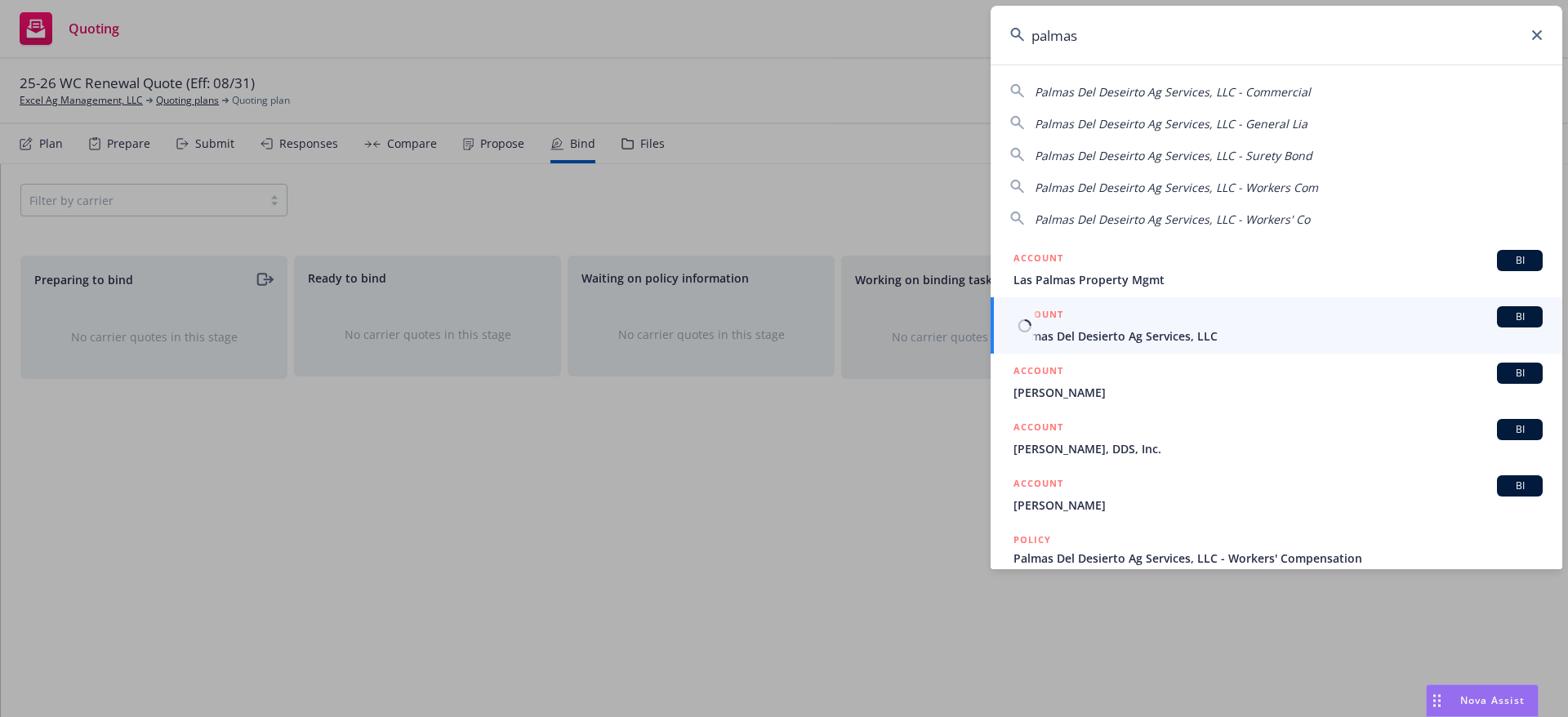
click at [1106, 322] on div "ACCOUNT BI" at bounding box center [1278, 316] width 529 height 21
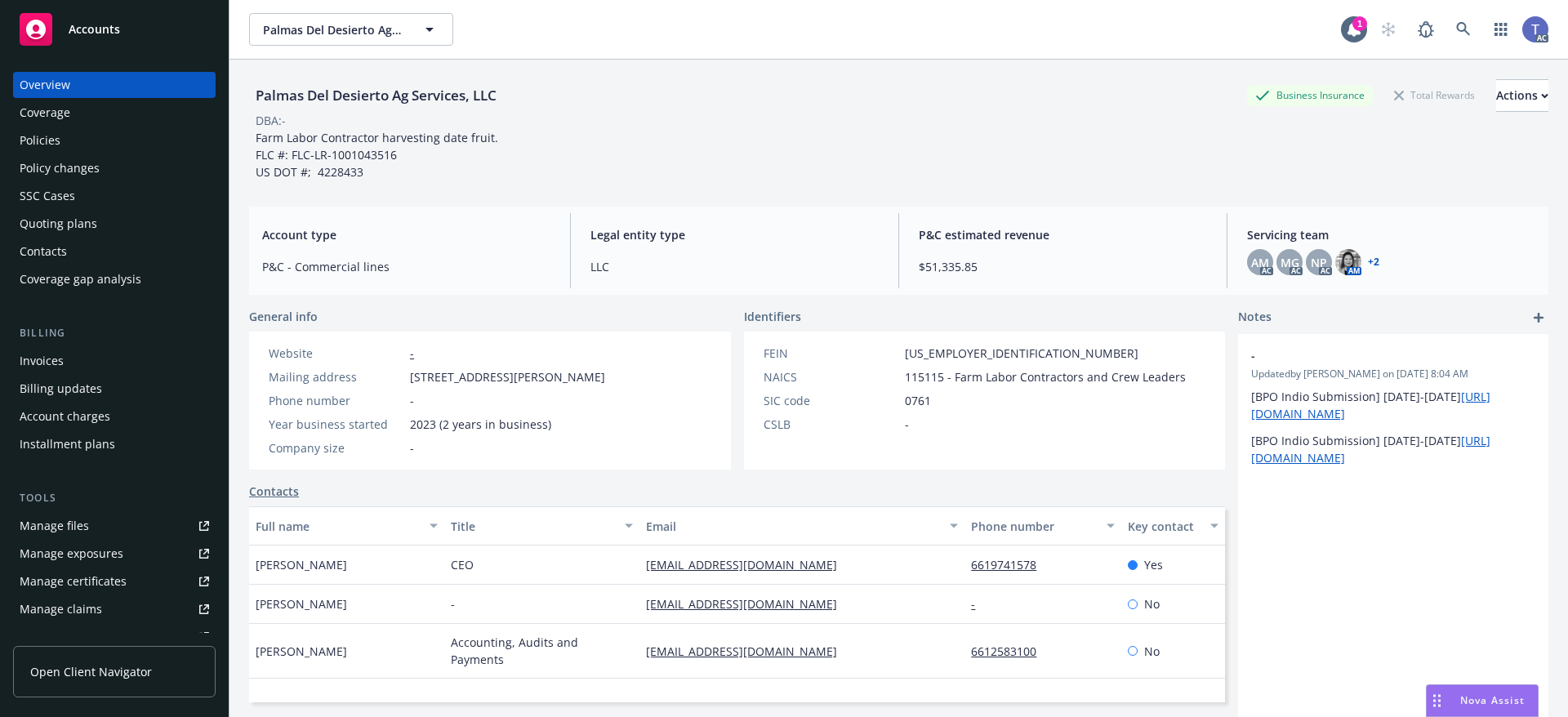
click at [73, 135] on div "Policies" at bounding box center [114, 140] width 190 height 26
